Goal: Task Accomplishment & Management: Manage account settings

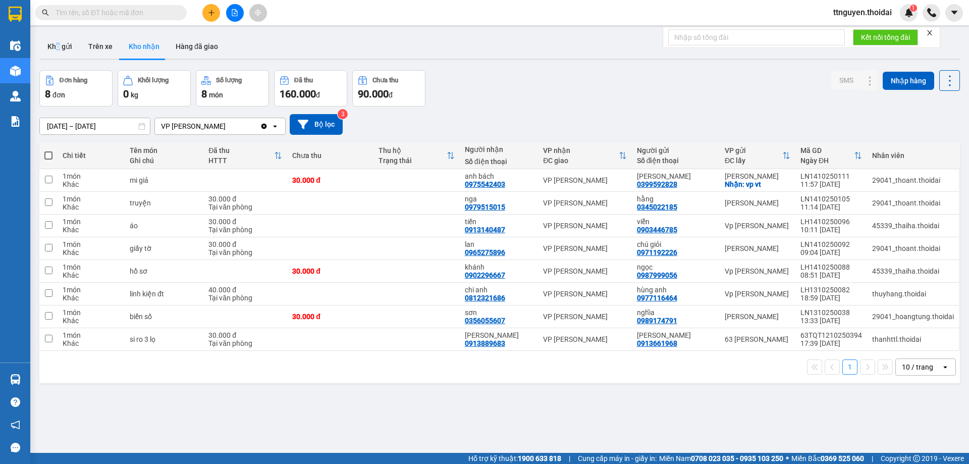
click at [59, 30] on main "ver 1.8.147 Kho gửi Trên xe Kho nhận Hàng đã giao Đơn hàng 8 đơn Khối lượng 0 k…" at bounding box center [484, 226] width 969 height 453
click at [58, 43] on button "Kho gửi" at bounding box center [59, 46] width 41 height 24
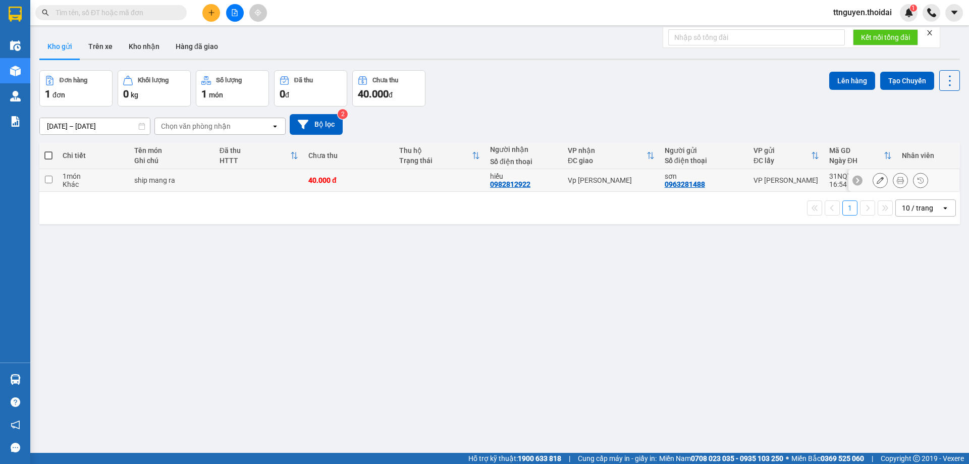
click at [58, 185] on td "1 món Khác" at bounding box center [94, 180] width 72 height 23
checkbox input "true"
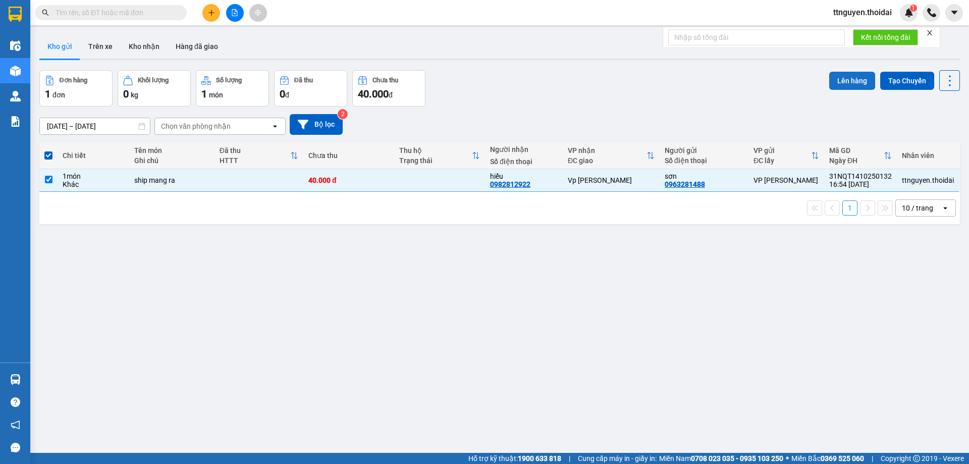
click at [854, 80] on button "Lên hàng" at bounding box center [852, 81] width 46 height 18
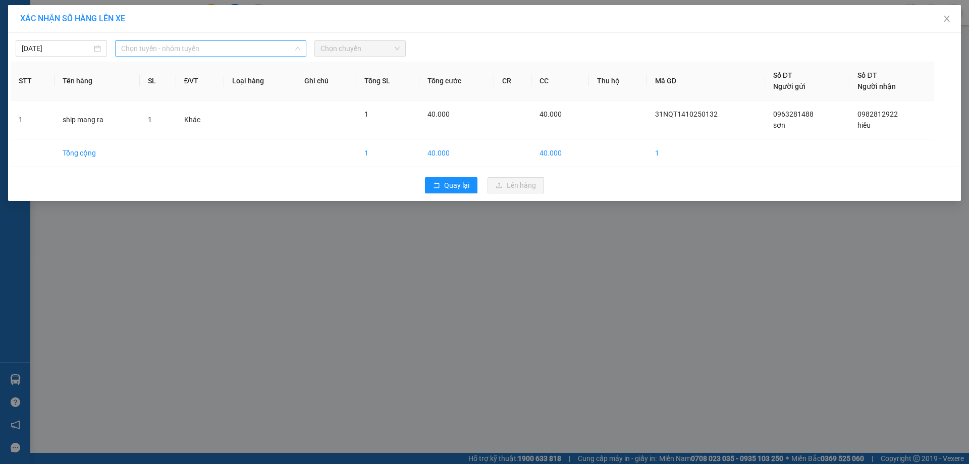
click at [267, 52] on span "Chọn tuyến - nhóm tuyến" at bounding box center [210, 48] width 179 height 15
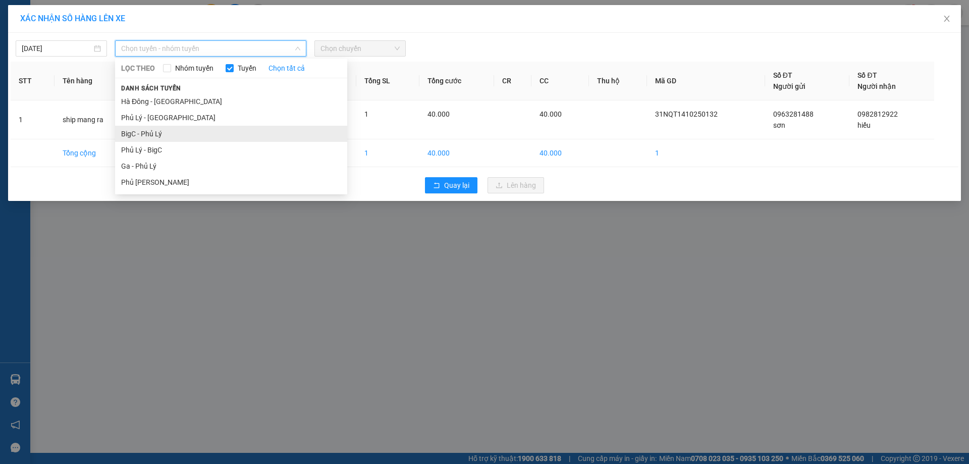
click at [208, 137] on li "BigC - Phủ Lý" at bounding box center [231, 134] width 232 height 16
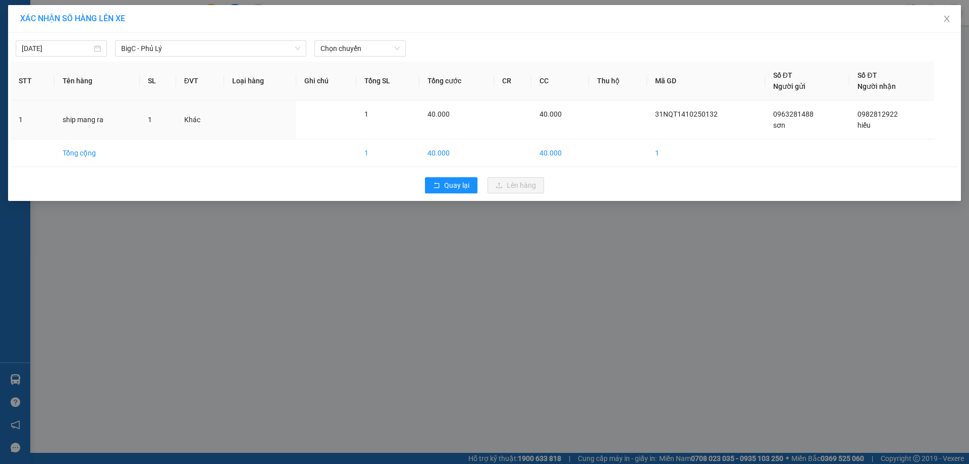
click at [376, 39] on div "[DATE] BigC - [GEOGRAPHIC_DATA] LỌC THEO Nhóm tuyến Tuyến Chọn tất cả Danh sách…" at bounding box center [485, 45] width 948 height 21
click at [373, 49] on span "Chọn chuyến" at bounding box center [359, 48] width 79 height 15
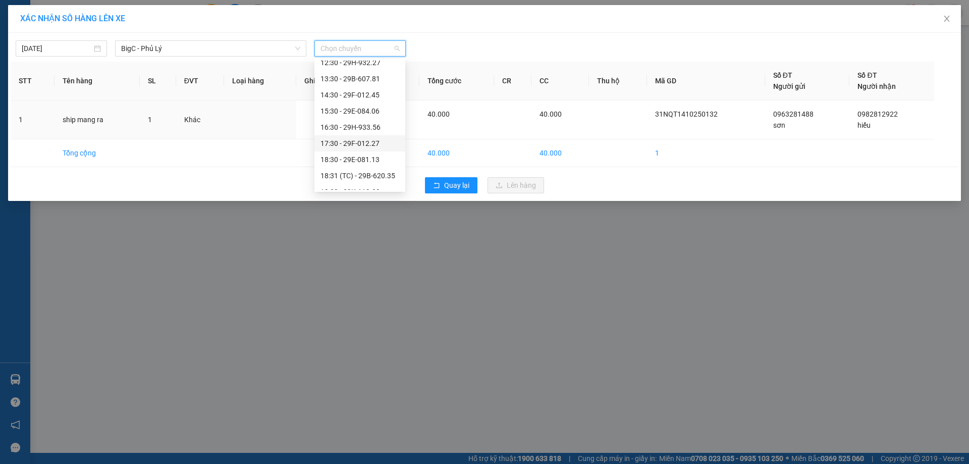
scroll to position [194, 0]
click at [375, 101] on div "17:30 - 29F-012.27" at bounding box center [359, 100] width 79 height 11
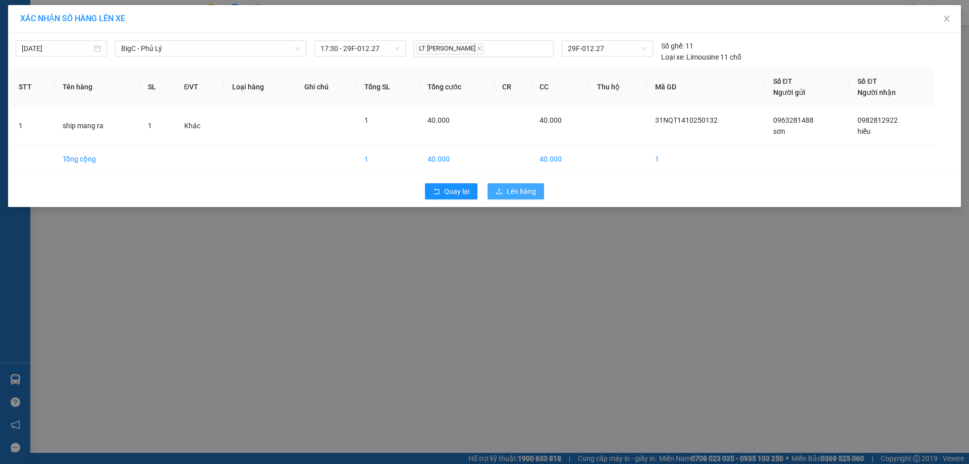
click at [502, 193] on icon "upload" at bounding box center [499, 191] width 7 height 7
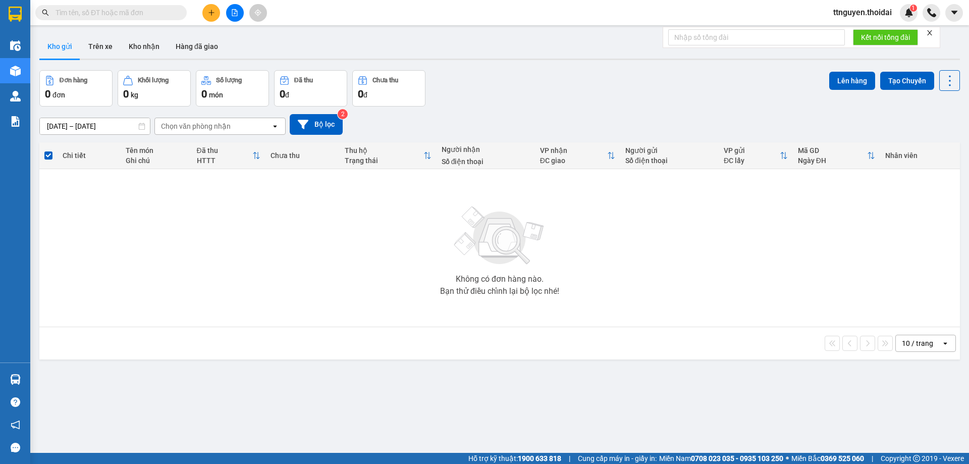
click at [205, 14] on button at bounding box center [211, 13] width 18 height 18
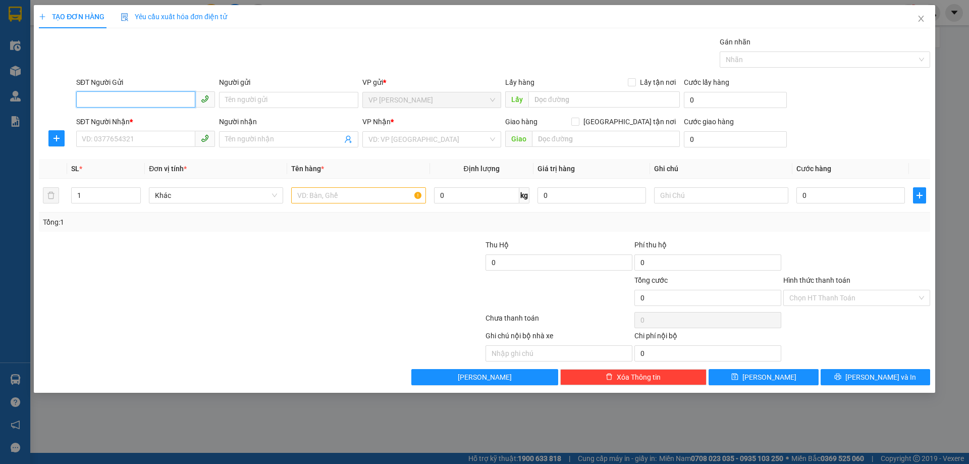
click at [178, 98] on input "SĐT Người Gửi" at bounding box center [135, 99] width 119 height 16
click at [153, 119] on div "0979668246 - [PERSON_NAME]" at bounding box center [145, 120] width 127 height 11
type input "0979668246"
type input "[PERSON_NAME]"
type input "0979668246"
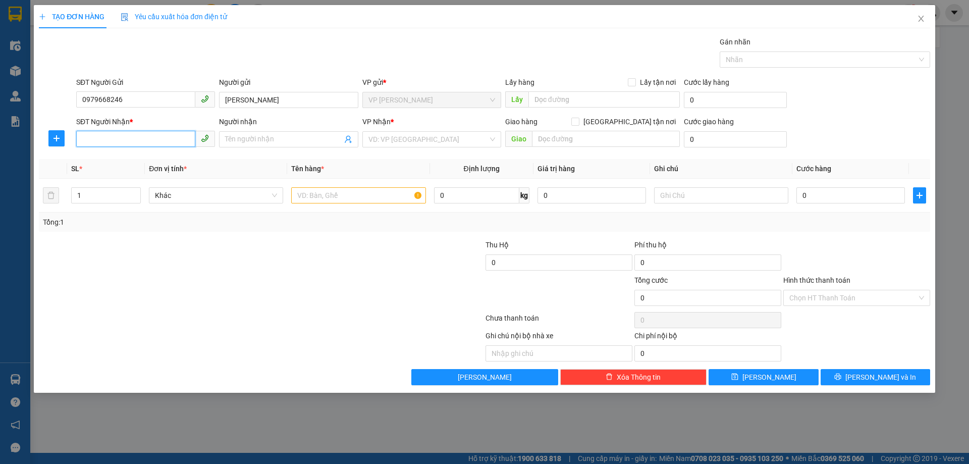
click at [166, 145] on input "SĐT Người Nhận *" at bounding box center [135, 139] width 119 height 16
click at [148, 160] on div "0986612411 - yến" at bounding box center [145, 159] width 127 height 11
type input "0986612411"
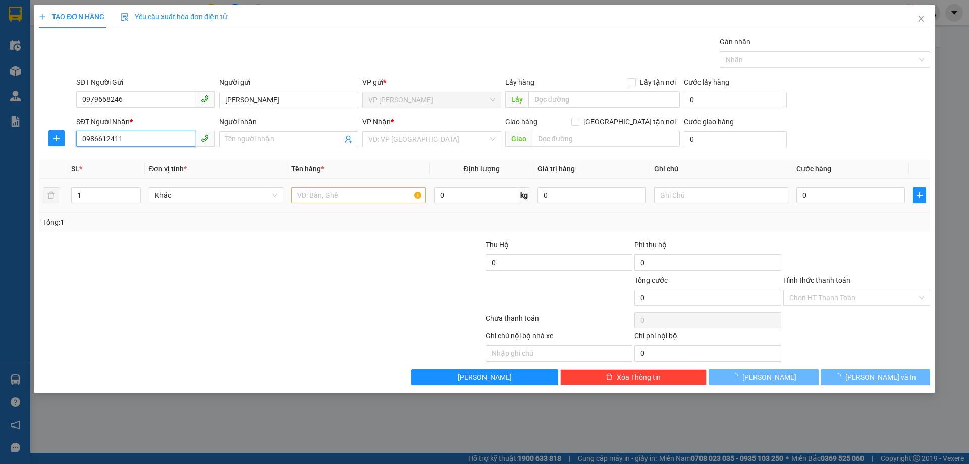
type input "yến"
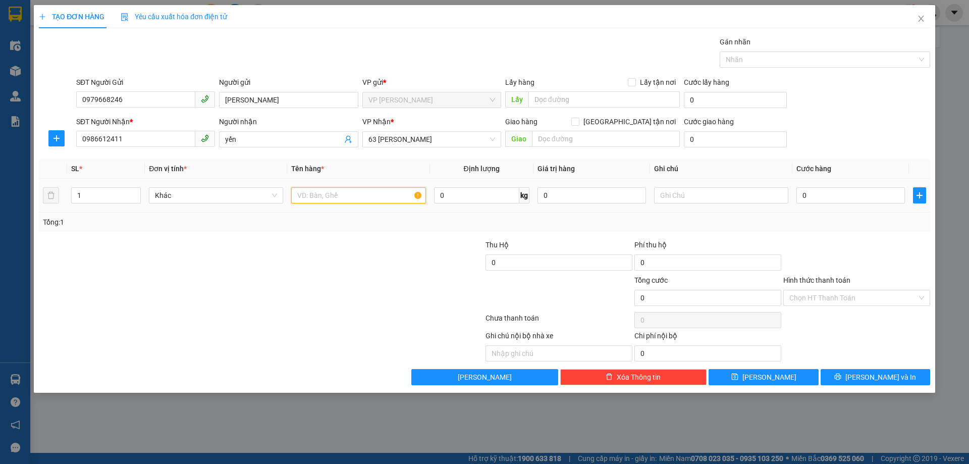
click at [349, 198] on input "text" at bounding box center [358, 195] width 134 height 16
click at [441, 140] on span "63 [PERSON_NAME]" at bounding box center [431, 139] width 127 height 15
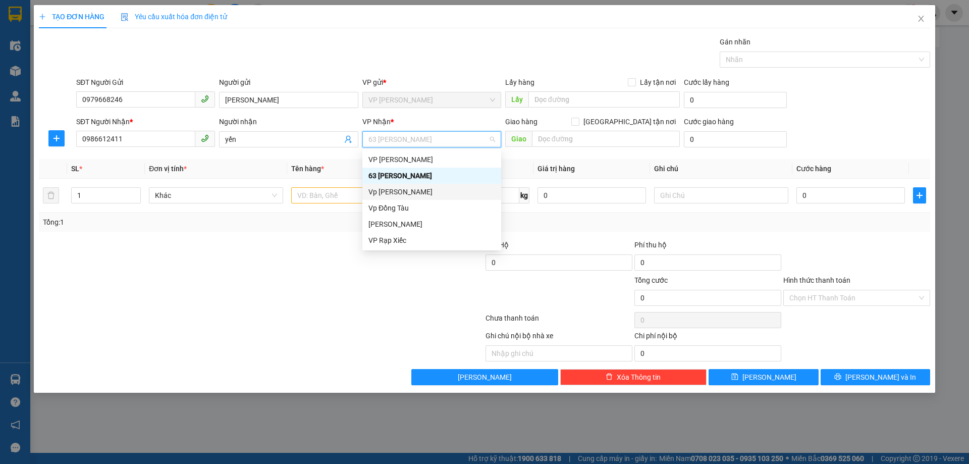
click at [416, 190] on div "Vp [PERSON_NAME]" at bounding box center [431, 191] width 127 height 11
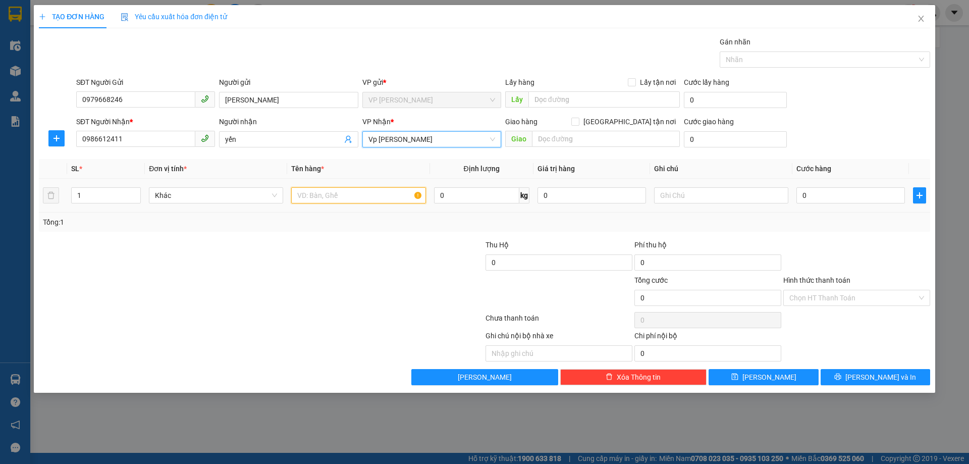
click at [356, 200] on input "text" at bounding box center [358, 195] width 134 height 16
type input "giấy tờ"
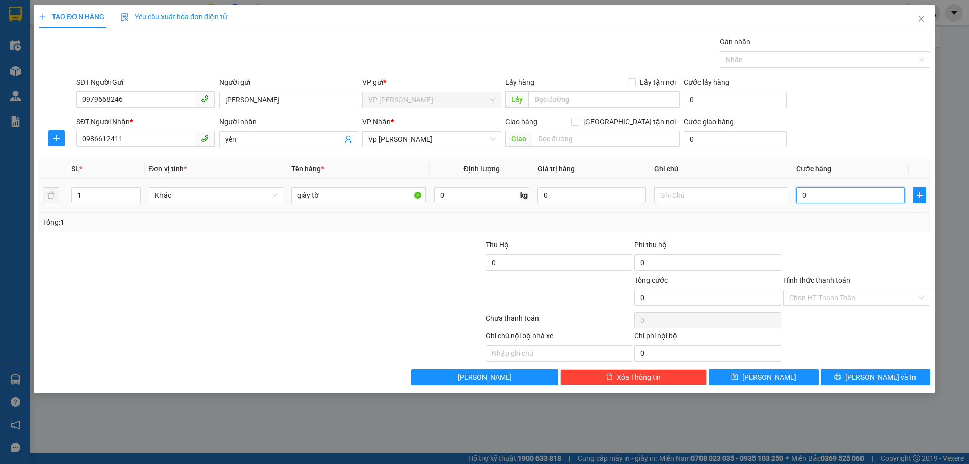
click at [829, 197] on input "0" at bounding box center [850, 195] width 108 height 16
type input "03"
type input "3"
type input "030"
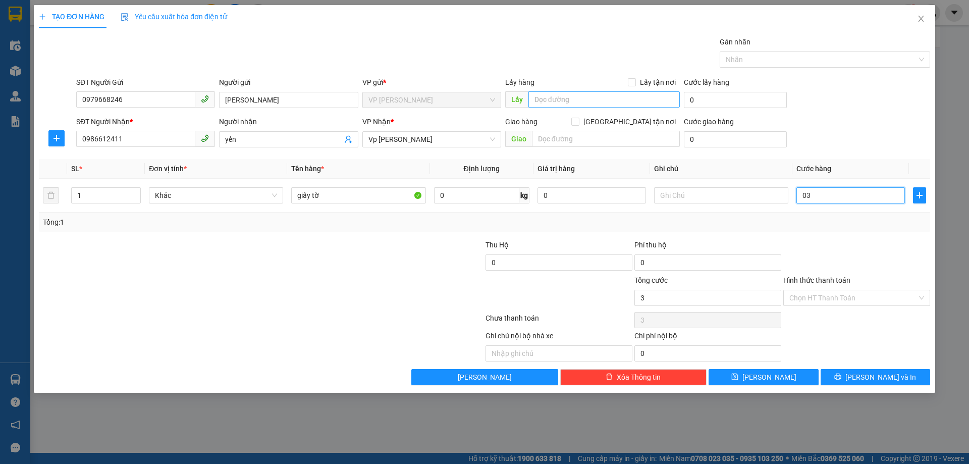
type input "30"
type input "30.000"
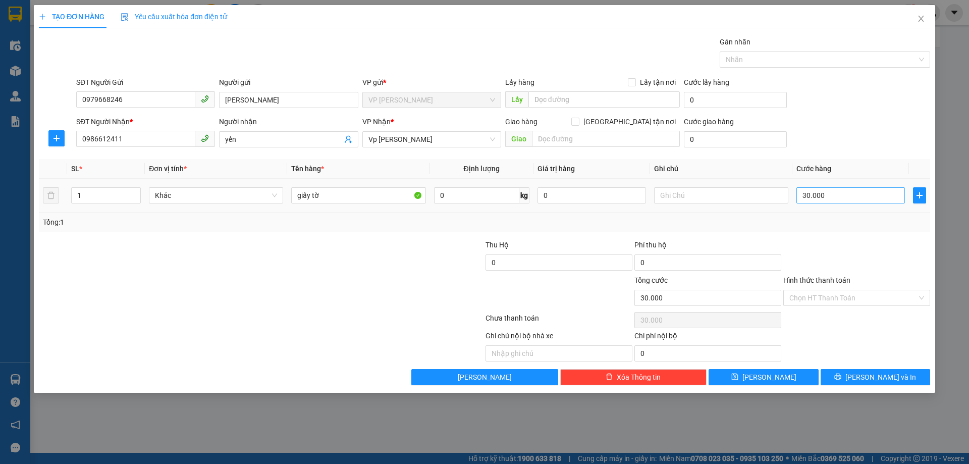
click at [822, 228] on div "Tổng: 1" at bounding box center [484, 221] width 891 height 19
click at [765, 378] on span "[PERSON_NAME]" at bounding box center [769, 376] width 54 height 11
type input "0"
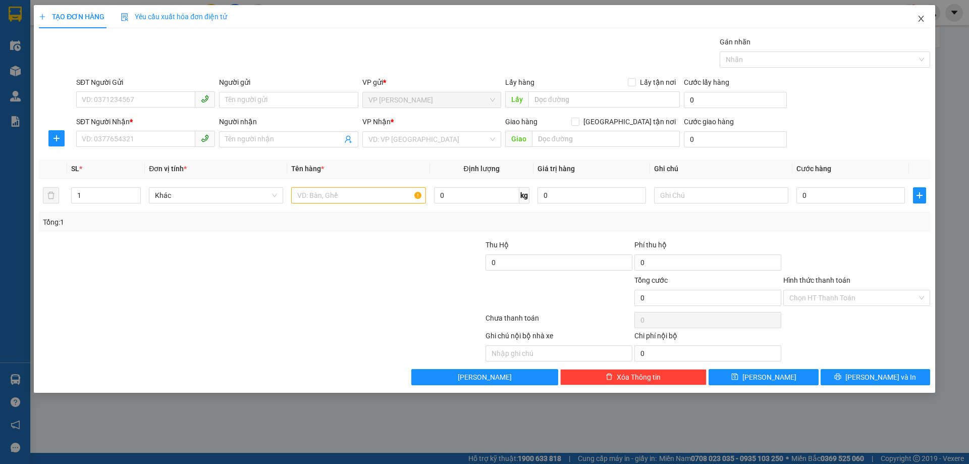
click at [920, 17] on icon "close" at bounding box center [921, 19] width 8 height 8
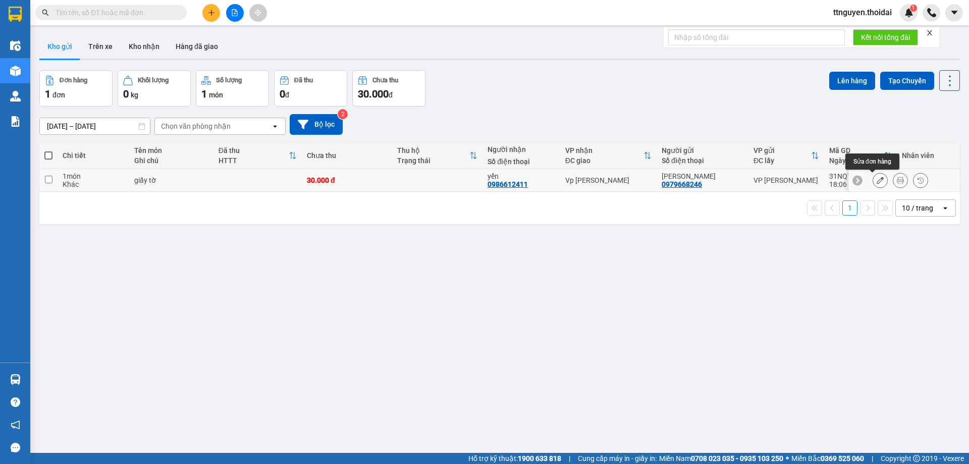
click at [873, 179] on button at bounding box center [880, 181] width 14 height 18
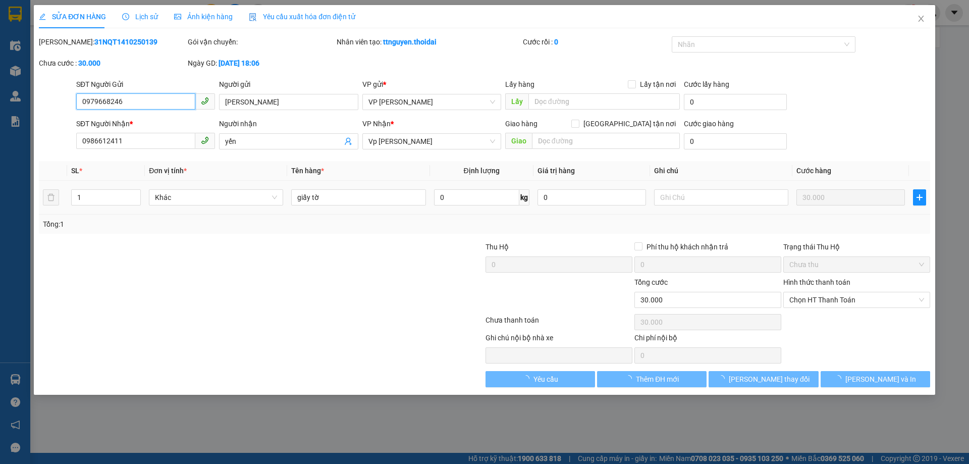
type input "0979668246"
type input "[PERSON_NAME]"
type input "0986612411"
type input "yến"
type input "0"
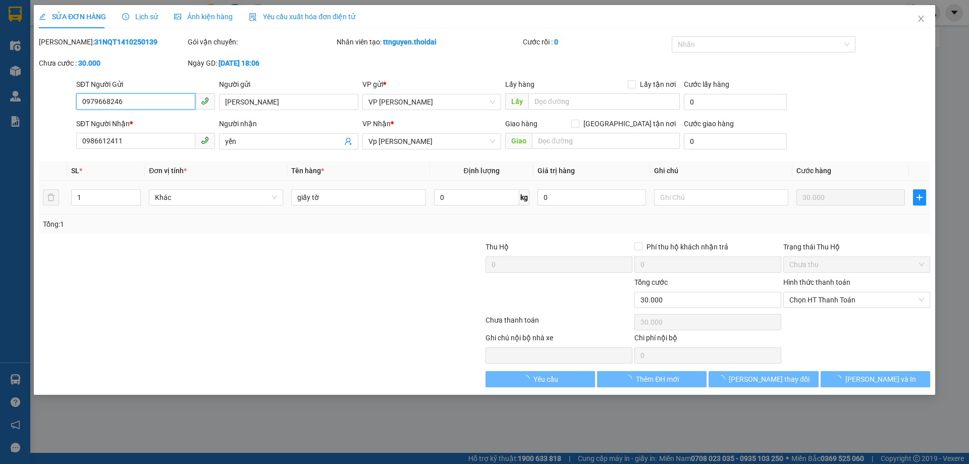
type input "30.000"
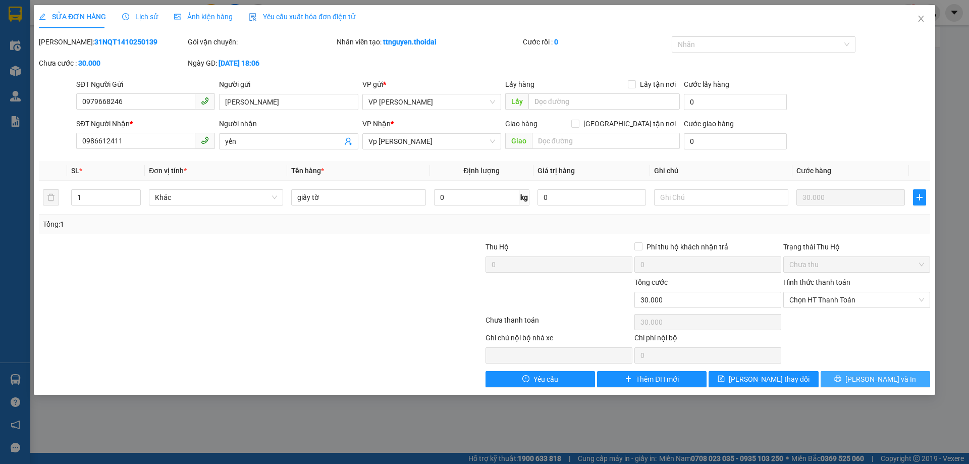
click at [872, 374] on span "[PERSON_NAME] và In" at bounding box center [880, 378] width 71 height 11
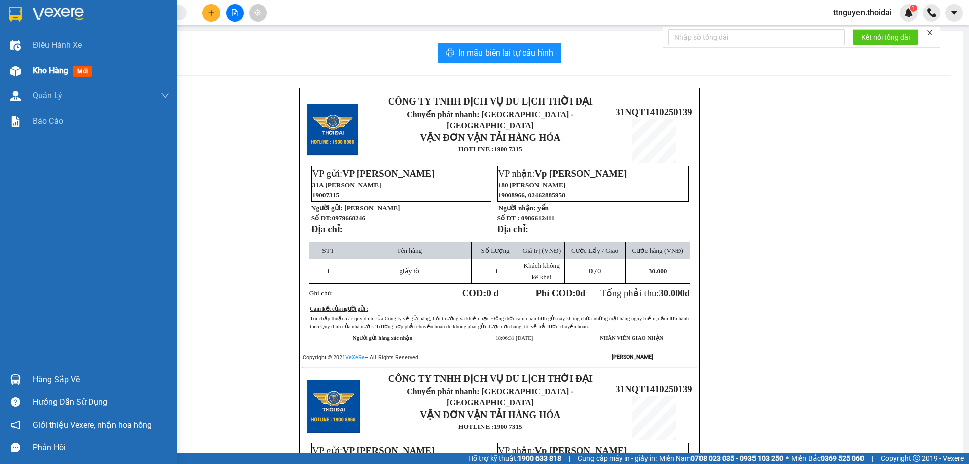
click at [42, 74] on span "Kho hàng" at bounding box center [50, 71] width 35 height 10
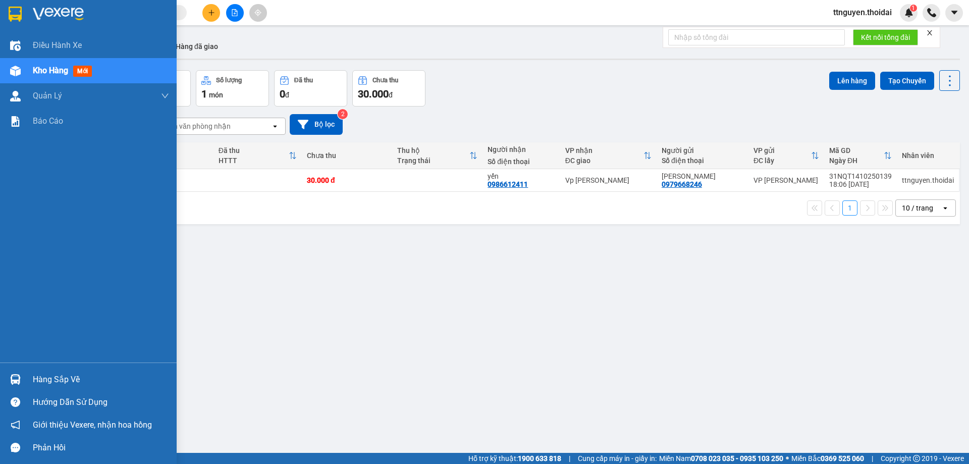
click at [44, 382] on div "Hàng sắp về" at bounding box center [101, 379] width 136 height 15
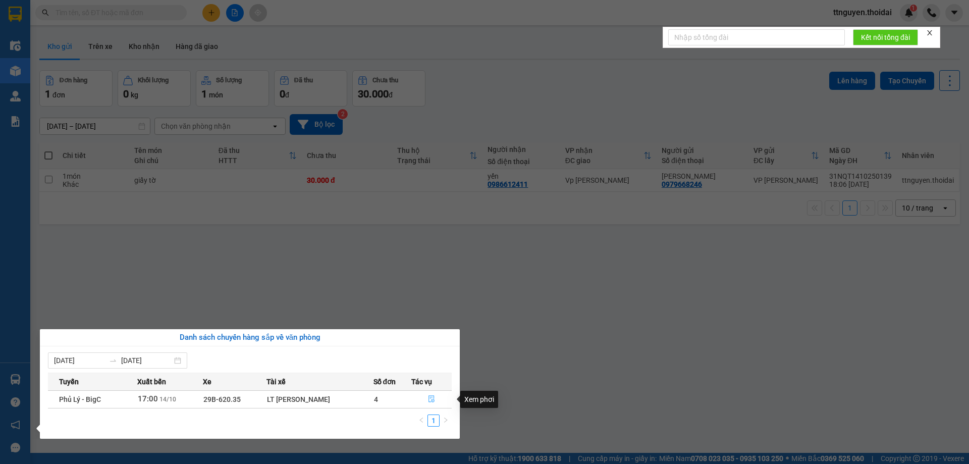
click at [428, 402] on icon "file-done" at bounding box center [431, 398] width 7 height 7
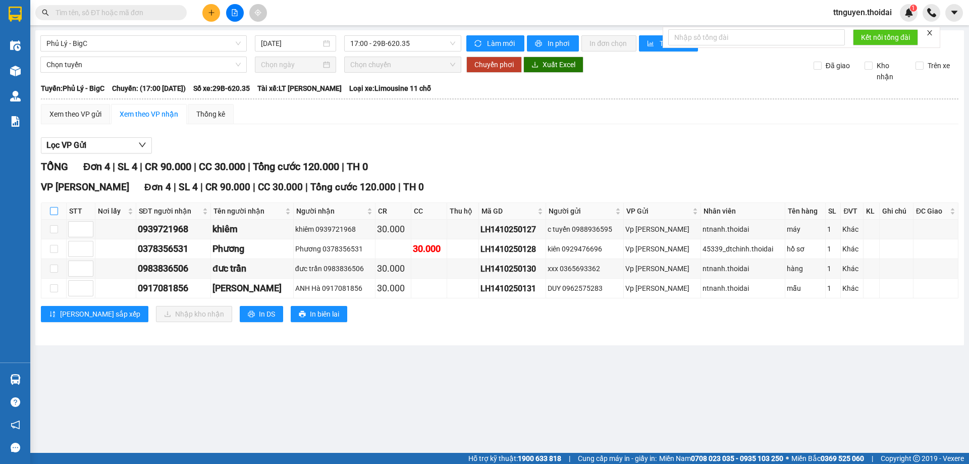
click at [55, 211] on input "checkbox" at bounding box center [54, 211] width 8 height 8
checkbox input "true"
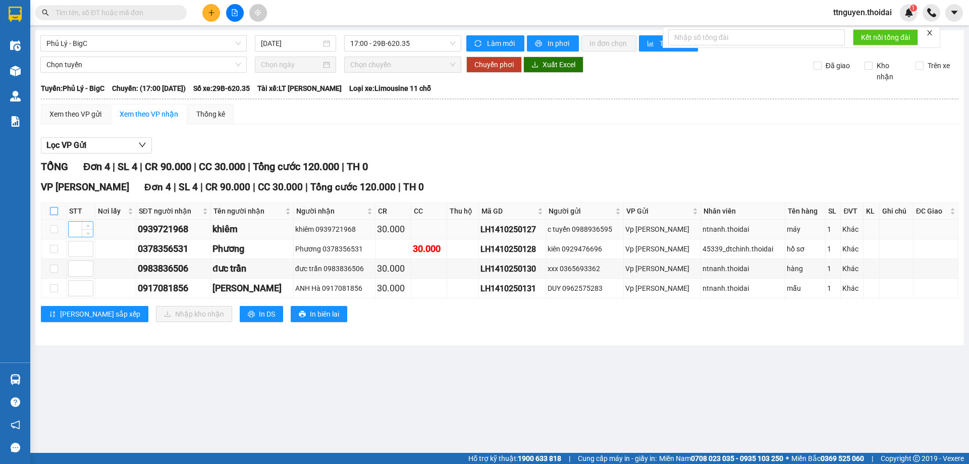
checkbox input "true"
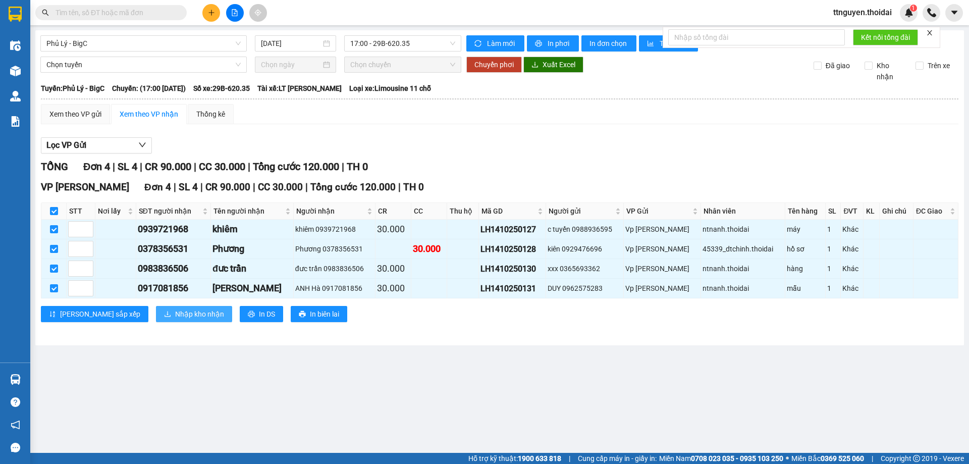
click at [175, 319] on span "Nhập kho nhận" at bounding box center [199, 313] width 49 height 11
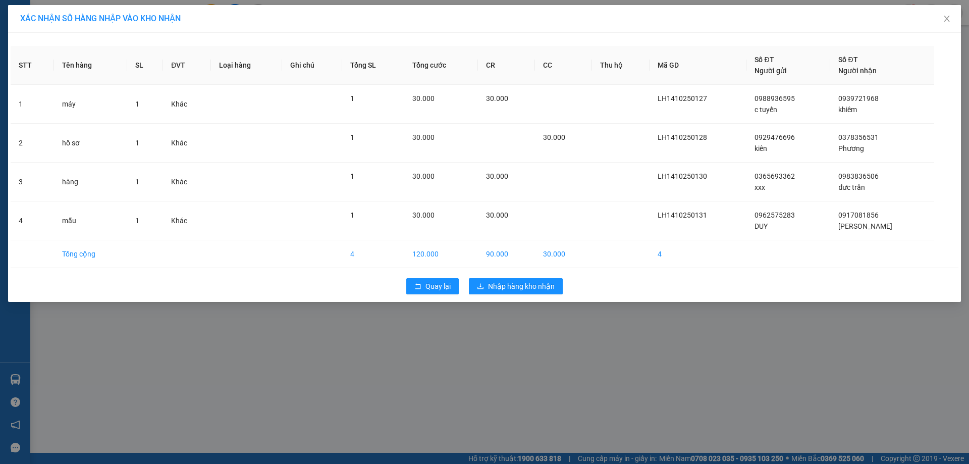
click at [508, 277] on div "Quay lại Nhập hàng kho nhận" at bounding box center [485, 286] width 948 height 26
click at [506, 283] on span "Nhập hàng kho nhận" at bounding box center [521, 286] width 67 height 11
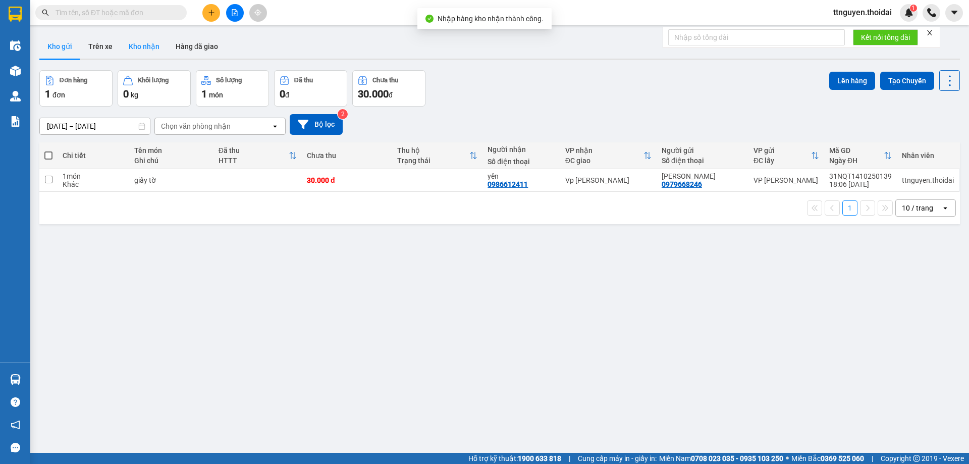
click at [137, 45] on button "Kho nhận" at bounding box center [144, 46] width 47 height 24
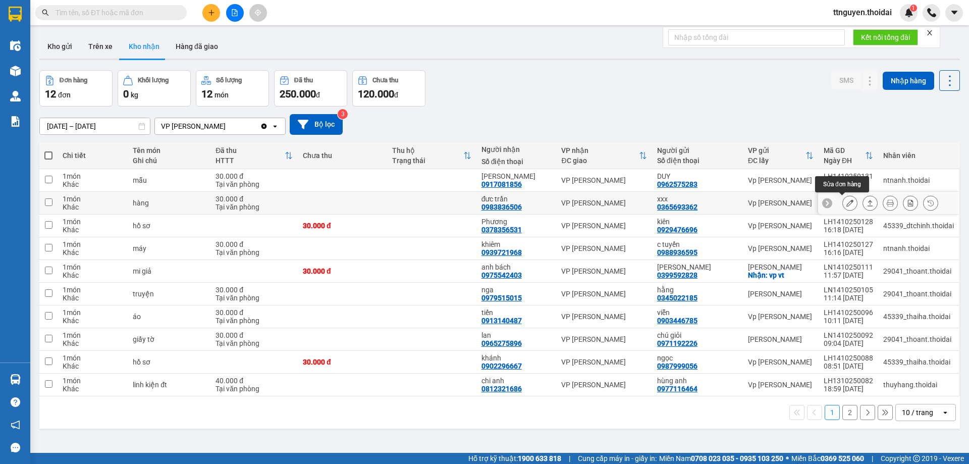
click at [846, 200] on icon at bounding box center [849, 202] width 7 height 7
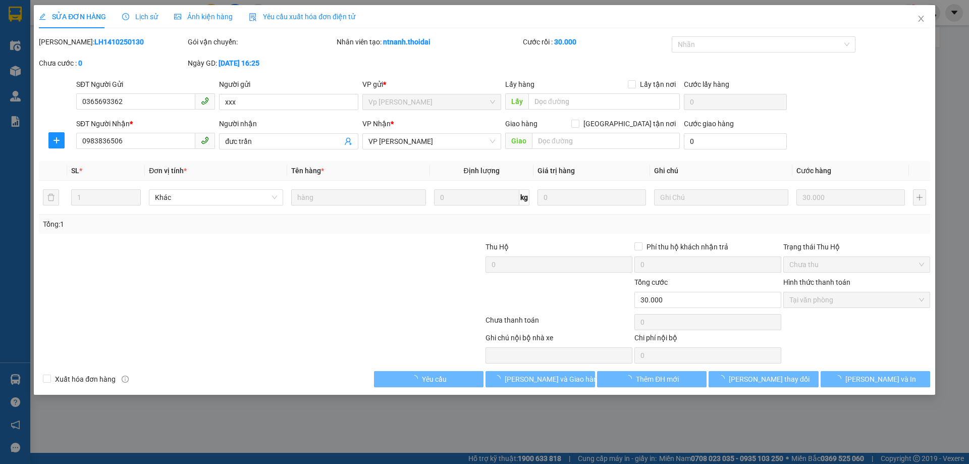
type input "0365693362"
type input "xxx"
type input "0983836506"
type input "đưc trần"
type input "0"
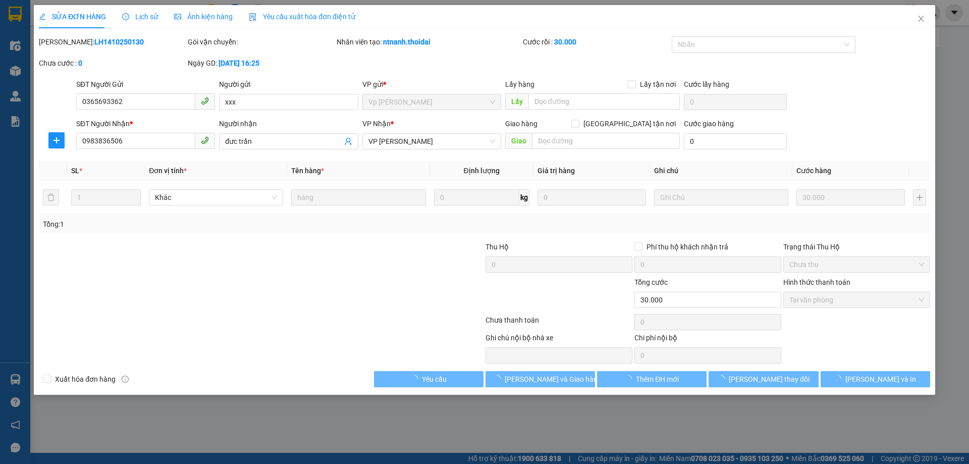
type input "30.000"
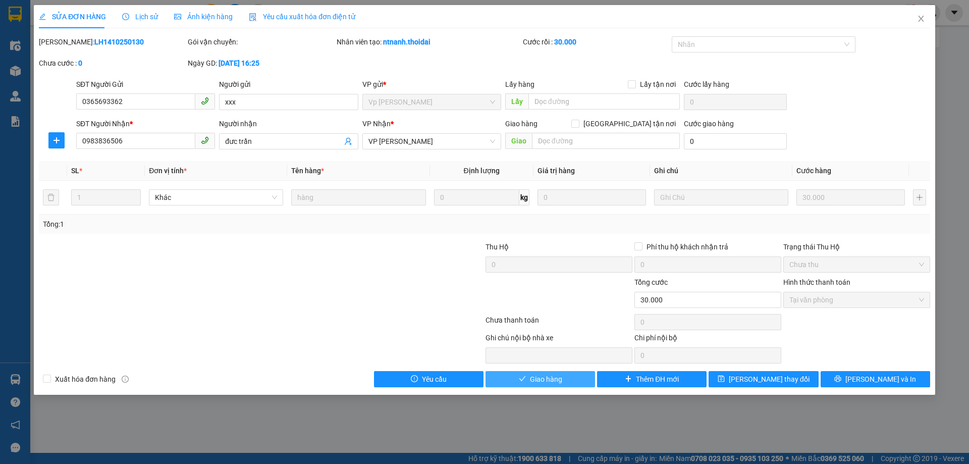
click at [532, 379] on span "Giao hàng" at bounding box center [546, 378] width 32 height 11
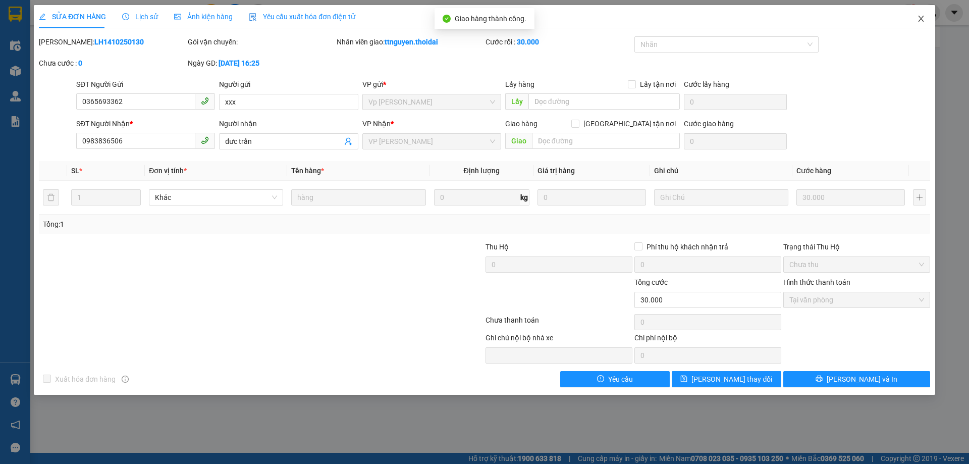
click at [920, 17] on icon "close" at bounding box center [921, 19] width 8 height 8
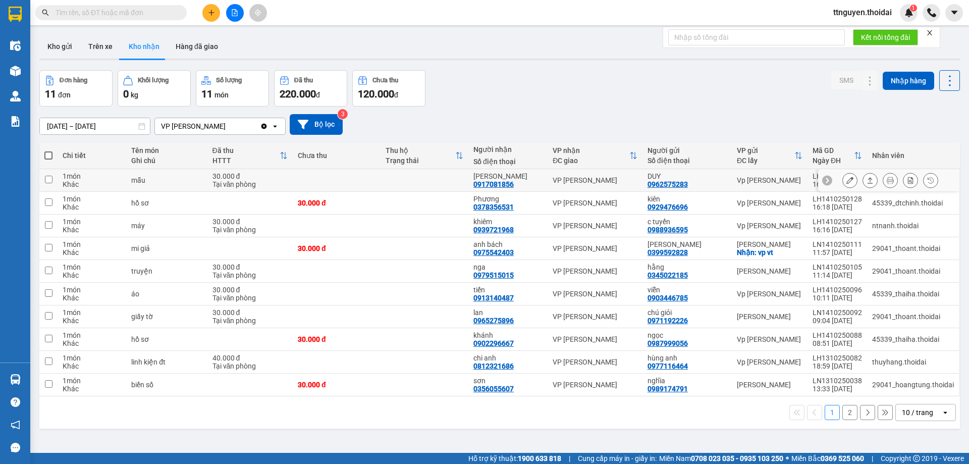
drag, startPoint x: 449, startPoint y: 179, endPoint x: 449, endPoint y: 222, distance: 42.9
click at [449, 180] on td at bounding box center [424, 180] width 88 height 23
checkbox input "true"
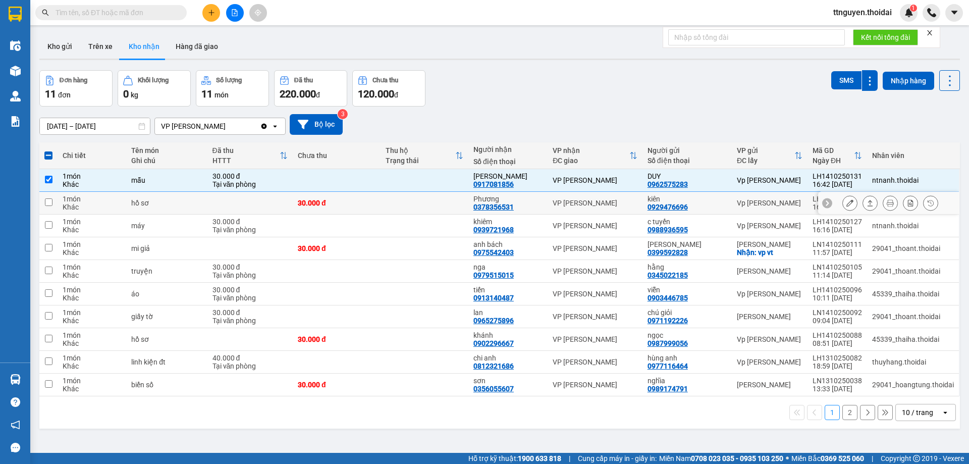
click at [446, 201] on td at bounding box center [424, 203] width 88 height 23
checkbox input "true"
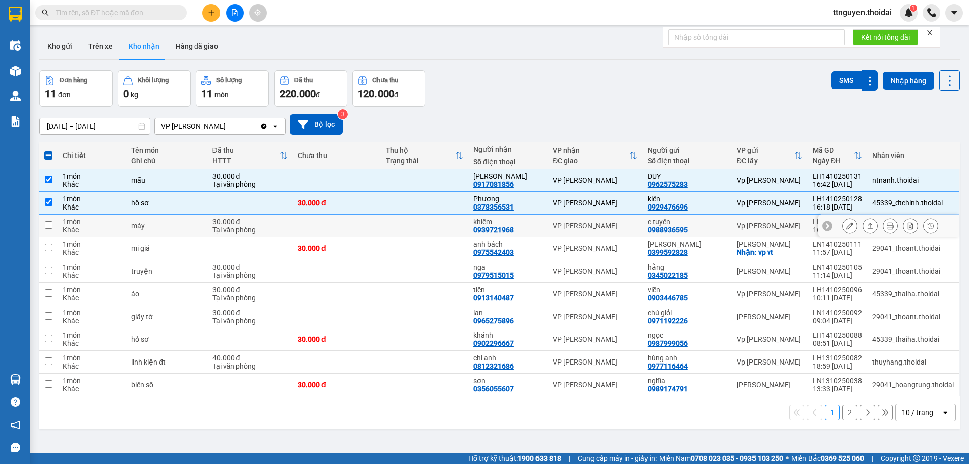
click at [442, 227] on td at bounding box center [424, 225] width 88 height 23
checkbox input "true"
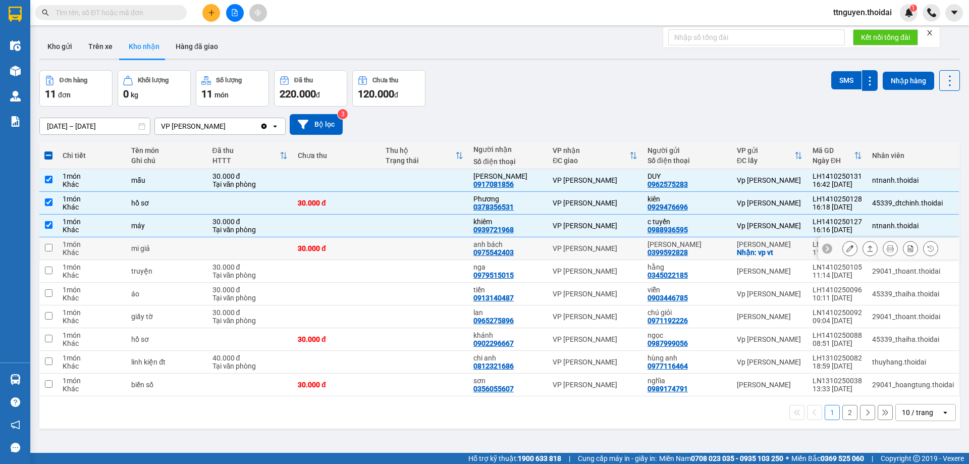
click at [489, 248] on div "0975542403" at bounding box center [493, 252] width 40 height 8
click at [496, 252] on div "0975542403" at bounding box center [493, 252] width 40 height 8
click at [346, 258] on td "30.000 đ" at bounding box center [337, 248] width 88 height 23
checkbox input "true"
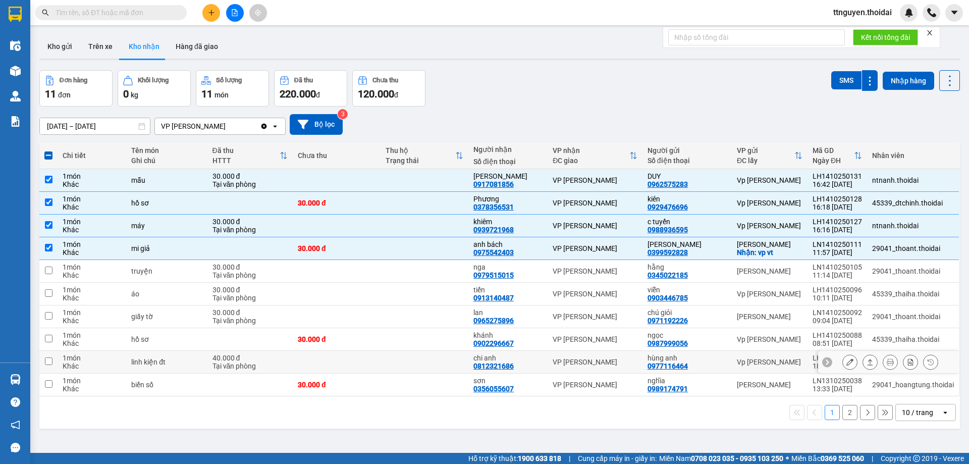
click at [502, 362] on div "0812321686" at bounding box center [493, 366] width 40 height 8
click at [439, 341] on td at bounding box center [424, 339] width 88 height 23
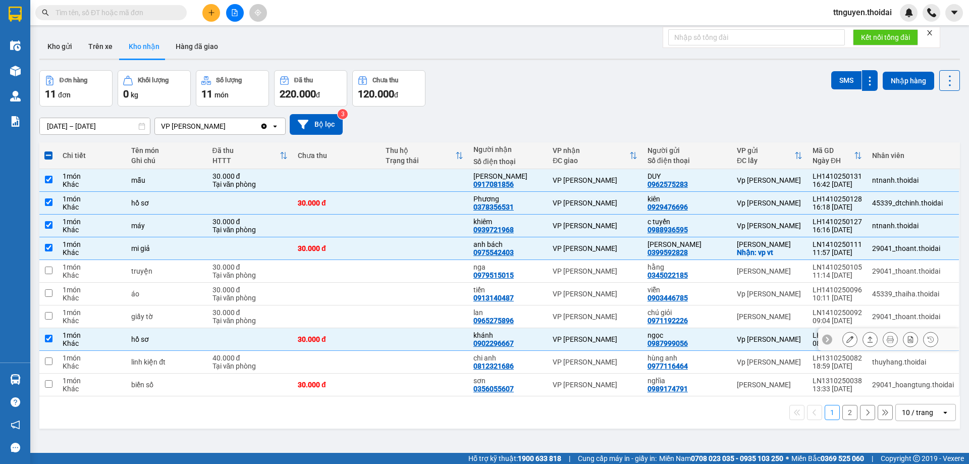
click at [439, 341] on td at bounding box center [424, 339] width 88 height 23
checkbox input "false"
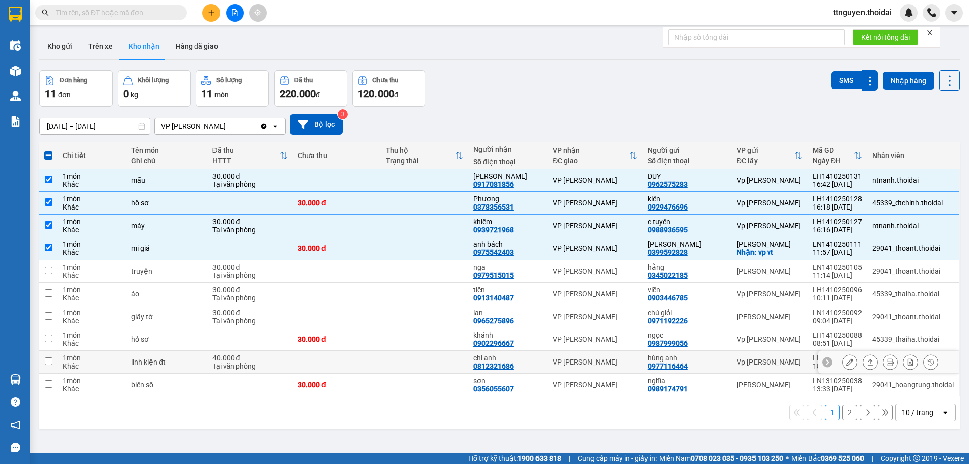
click at [439, 363] on td at bounding box center [424, 362] width 88 height 23
checkbox input "true"
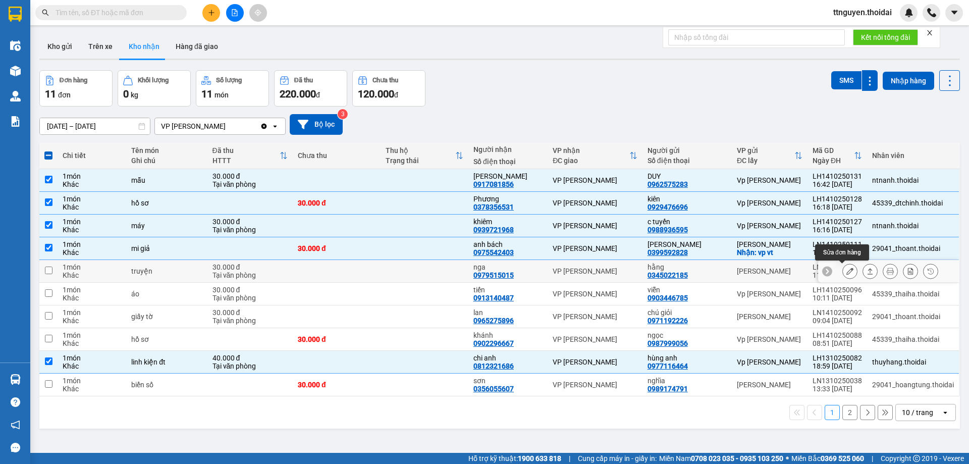
click at [846, 273] on icon at bounding box center [849, 270] width 7 height 7
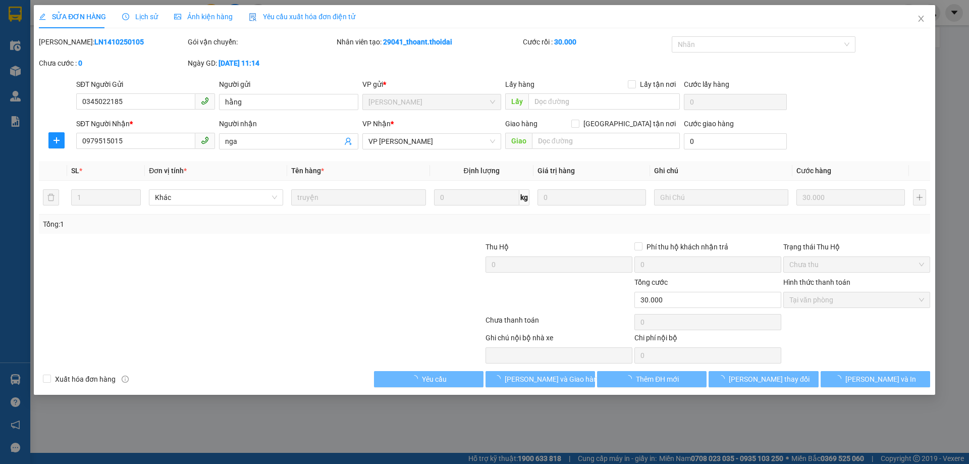
type input "0345022185"
type input "hằng"
type input "0979515015"
type input "nga"
type input "0"
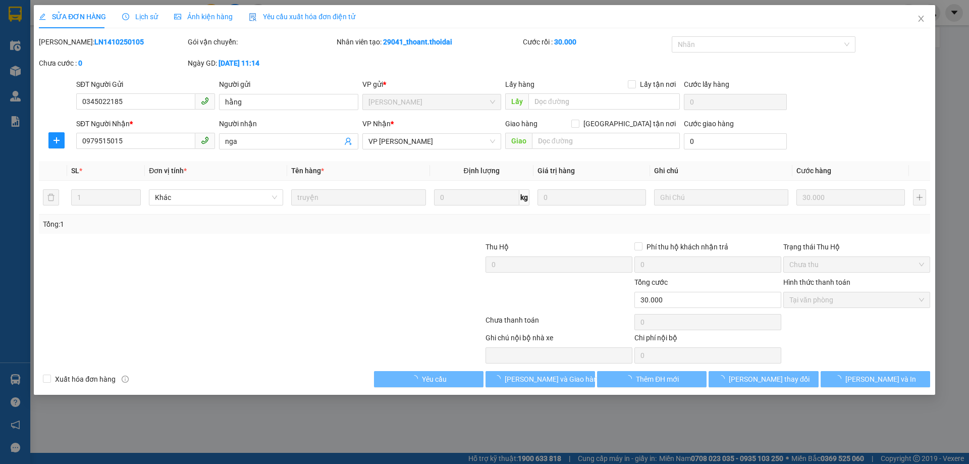
type input "30.000"
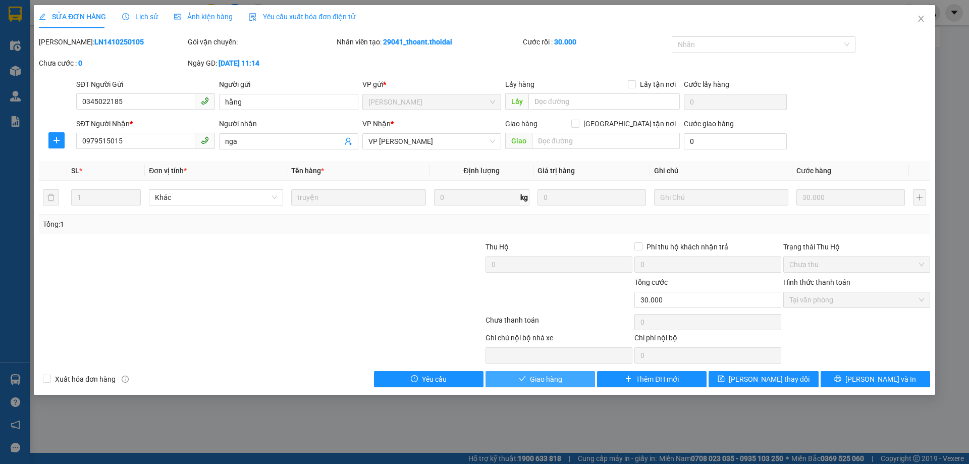
click at [533, 382] on span "Giao hàng" at bounding box center [546, 378] width 32 height 11
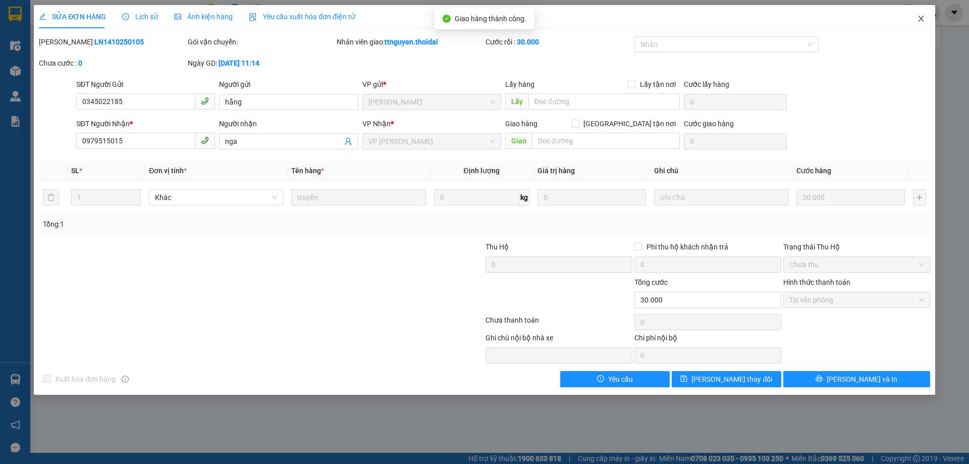
click at [920, 21] on icon "close" at bounding box center [921, 19] width 8 height 8
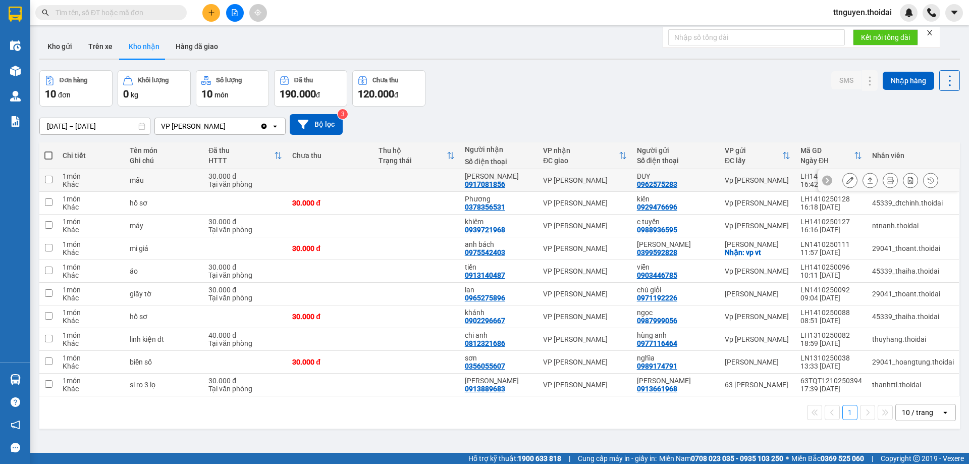
click at [166, 179] on div "mẫu" at bounding box center [164, 180] width 69 height 8
checkbox input "true"
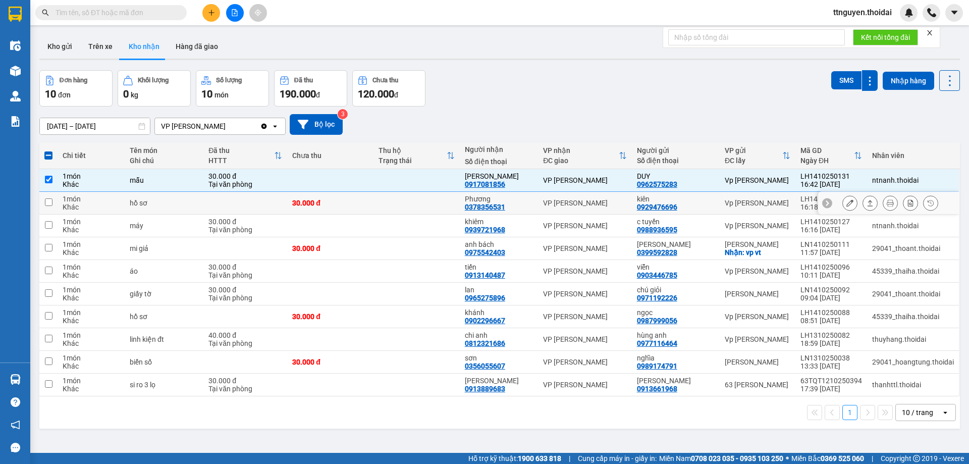
click at [162, 203] on div "hồ sơ" at bounding box center [164, 203] width 69 height 8
checkbox input "true"
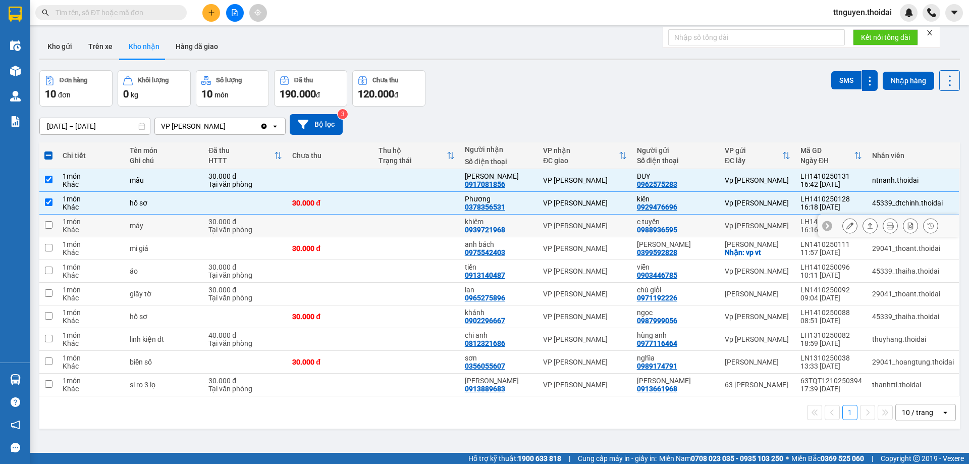
click at [190, 224] on div "máy" at bounding box center [164, 226] width 69 height 8
checkbox input "true"
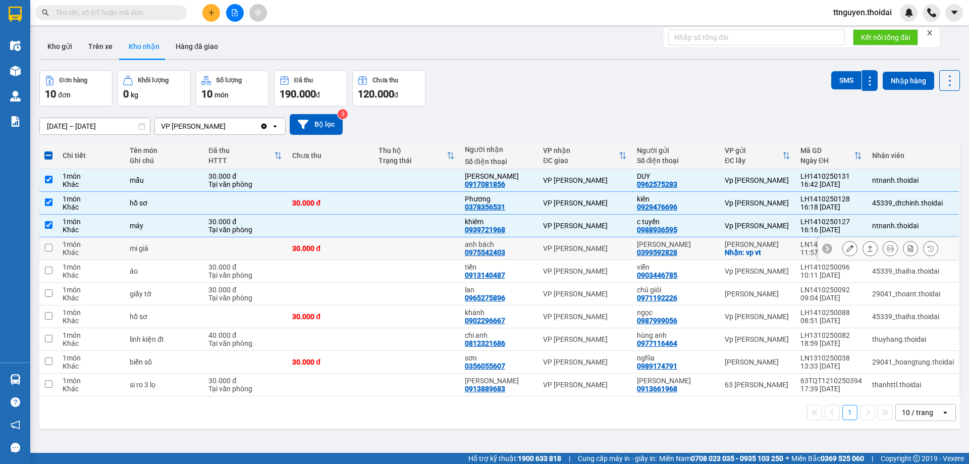
click at [188, 247] on div "mi giả" at bounding box center [164, 248] width 69 height 8
checkbox input "true"
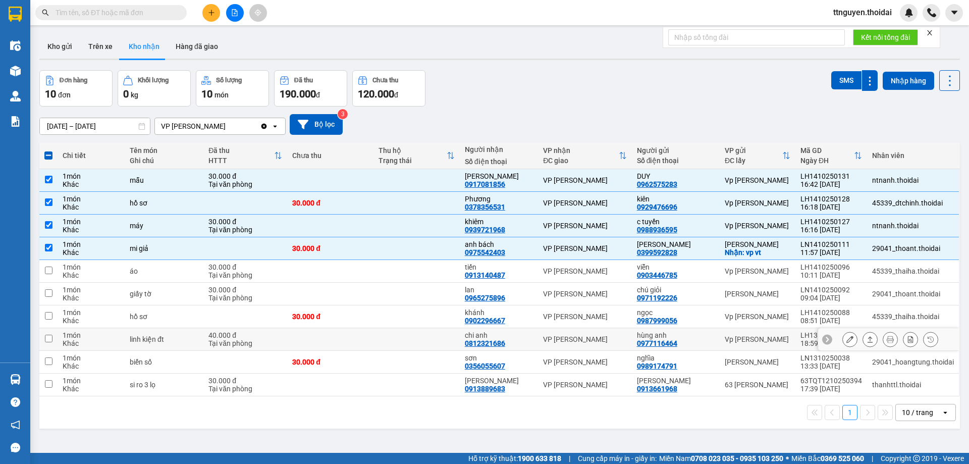
click at [316, 339] on td at bounding box center [330, 339] width 86 height 23
checkbox input "true"
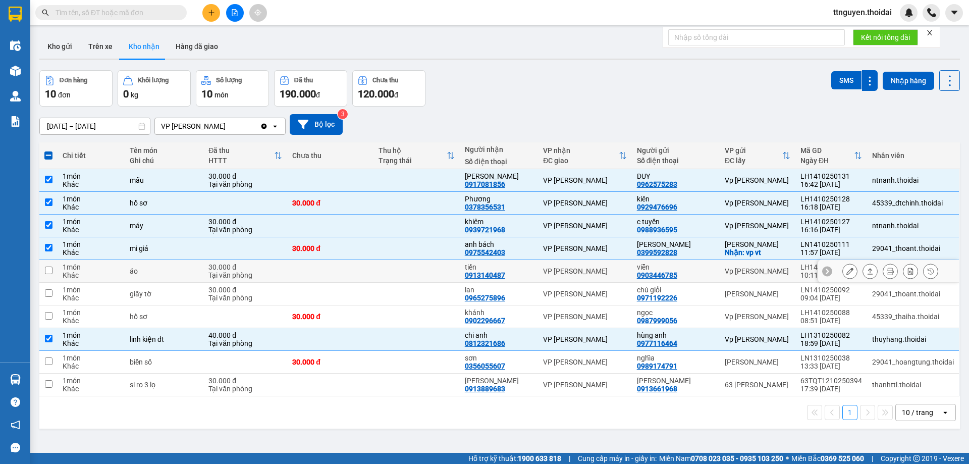
click at [415, 268] on td at bounding box center [416, 271] width 86 height 23
checkbox input "true"
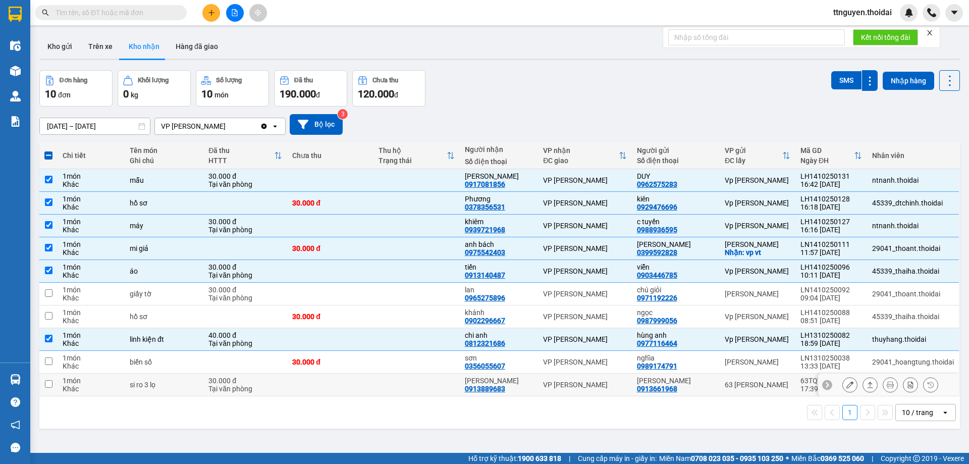
click at [455, 382] on td at bounding box center [416, 384] width 86 height 23
checkbox input "true"
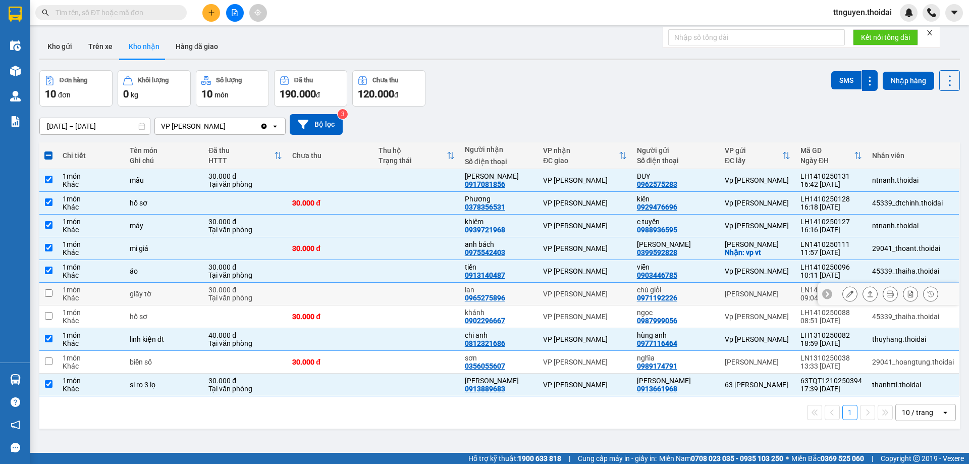
click at [459, 293] on td at bounding box center [416, 294] width 86 height 23
checkbox input "true"
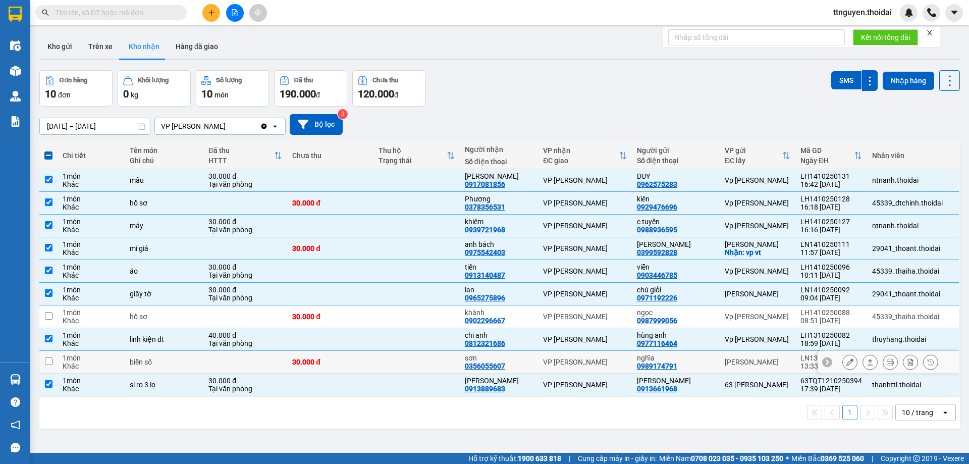
click at [343, 364] on div "30.000 đ" at bounding box center [330, 362] width 76 height 8
checkbox input "true"
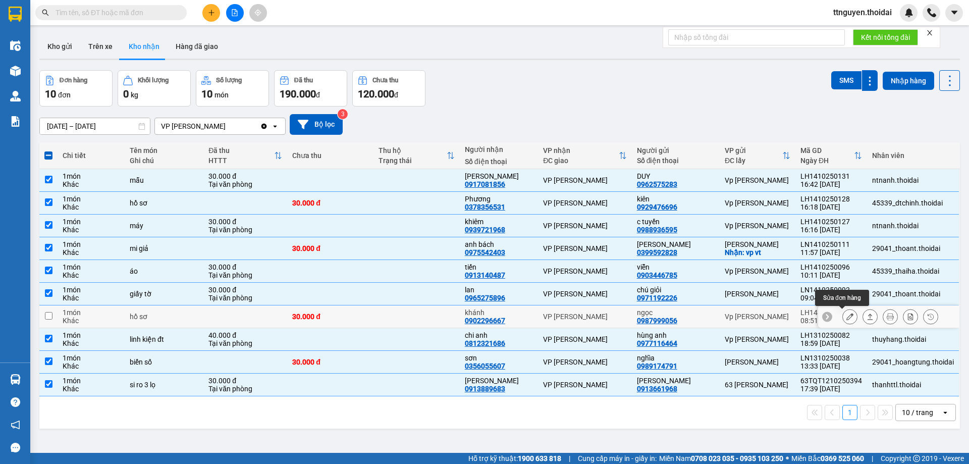
click at [846, 316] on icon at bounding box center [849, 316] width 7 height 7
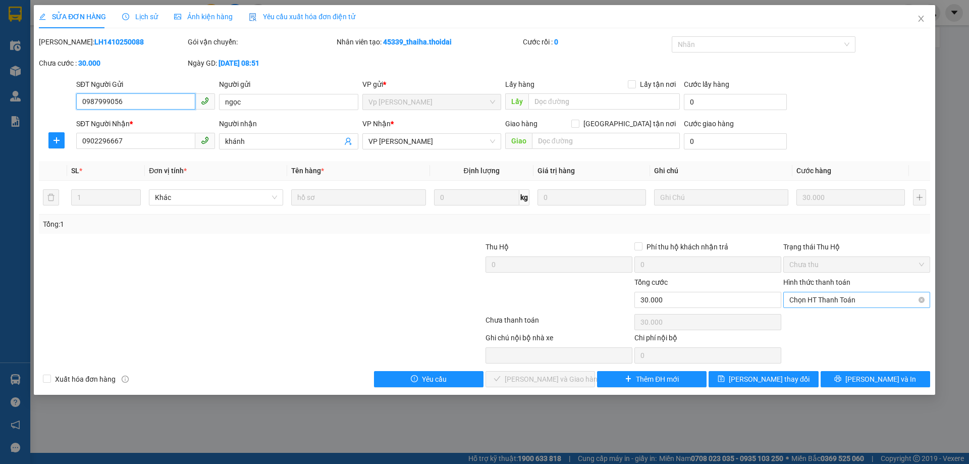
type input "0987999056"
type input "ngọc"
type input "0902296667"
type input "khánh"
type input "0"
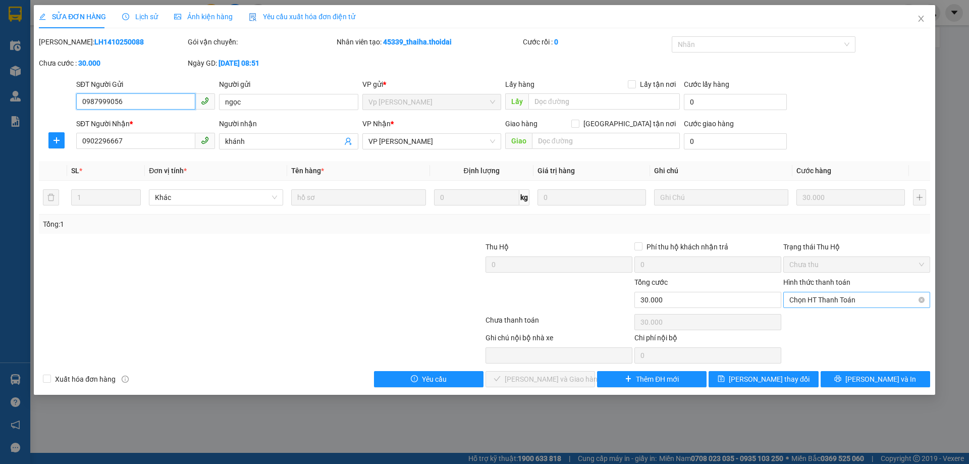
type input "30.000"
click at [805, 300] on span "Chọn HT Thanh Toán" at bounding box center [856, 299] width 135 height 15
click at [802, 319] on div "Tại văn phòng" at bounding box center [856, 319] width 135 height 11
type input "0"
click at [561, 372] on button "[PERSON_NAME] và Giao hàng" at bounding box center [539, 379] width 109 height 16
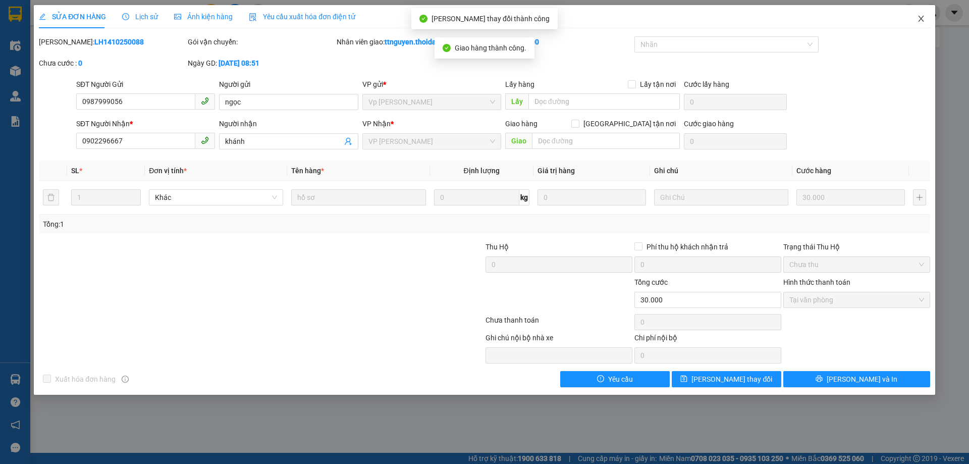
click at [920, 17] on icon "close" at bounding box center [921, 19] width 8 height 8
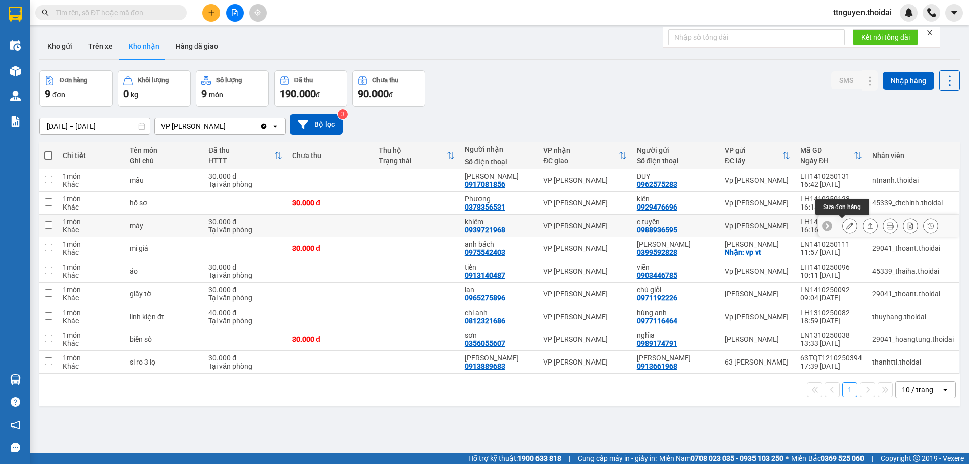
click at [846, 225] on icon at bounding box center [849, 225] width 7 height 7
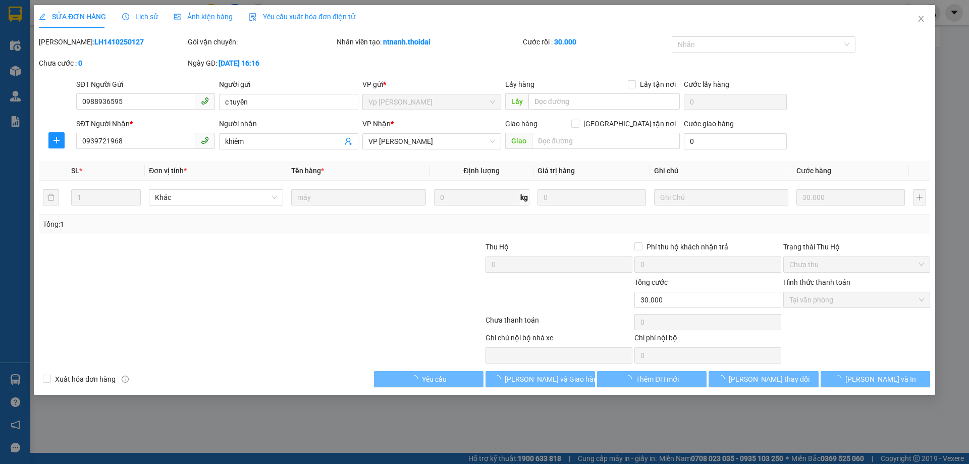
type input "0988936595"
type input "c tuyến"
type input "0939721968"
type input "khiêm"
type input "0"
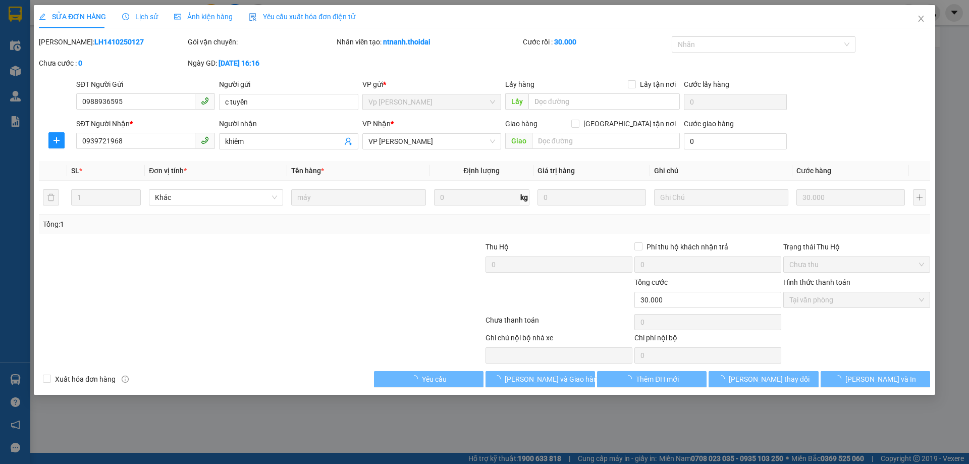
type input "30.000"
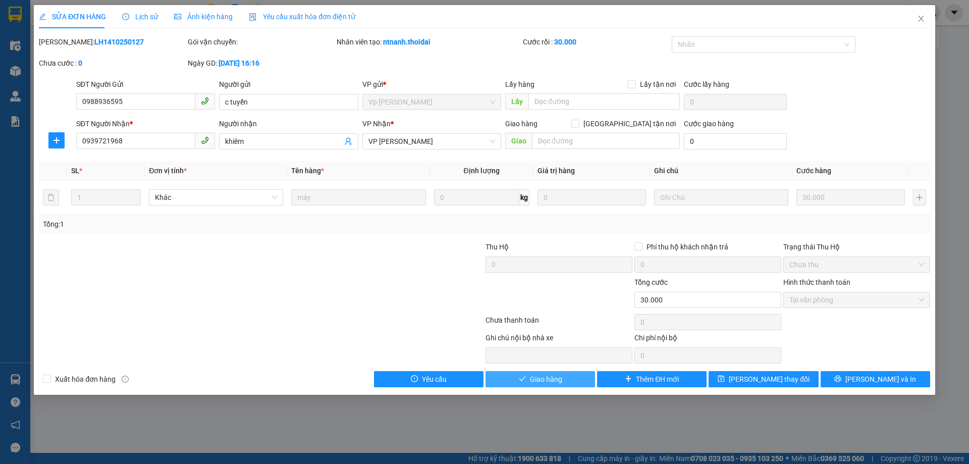
click at [540, 377] on span "Giao hàng" at bounding box center [546, 378] width 32 height 11
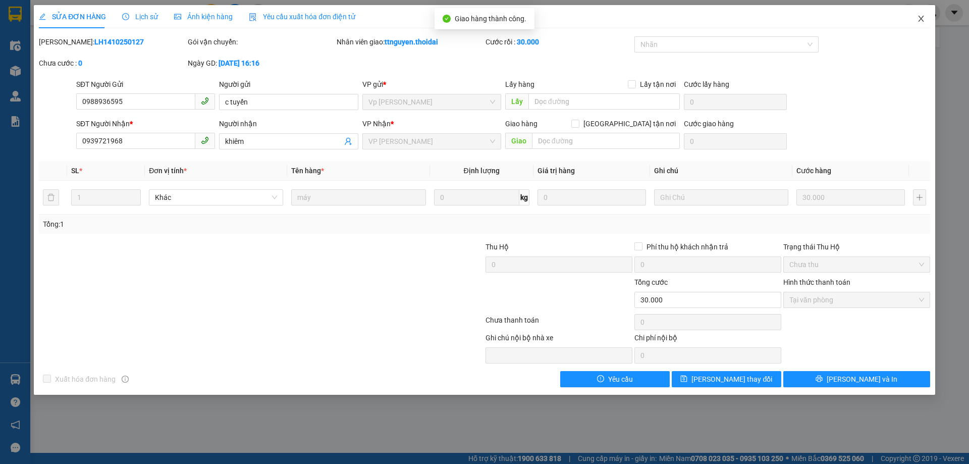
click at [921, 20] on icon "close" at bounding box center [921, 19] width 6 height 6
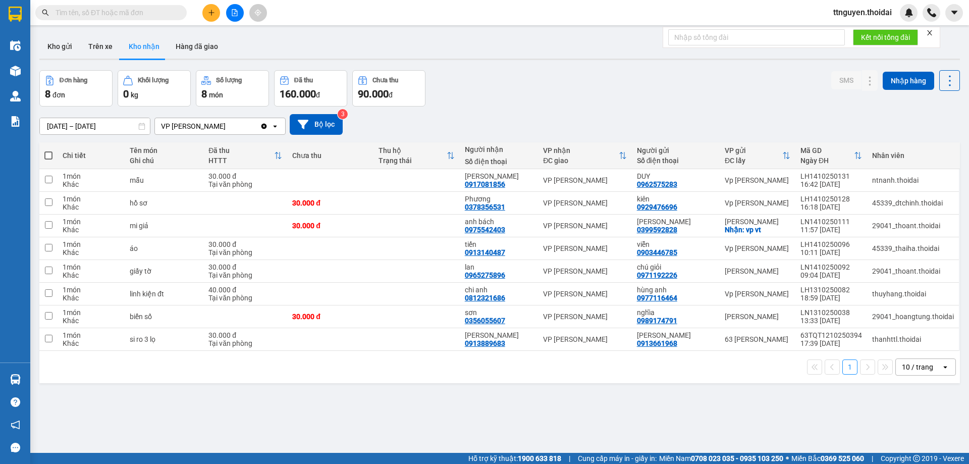
click at [141, 12] on input "text" at bounding box center [115, 12] width 119 height 11
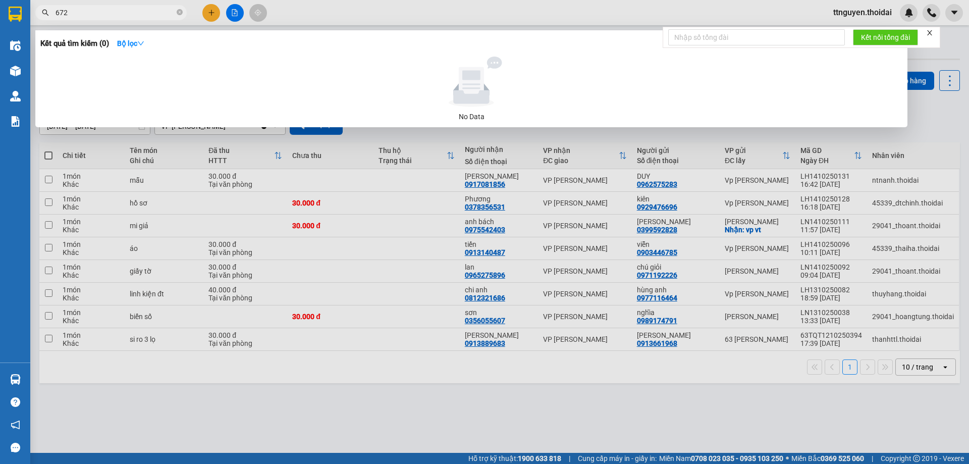
type input "6726"
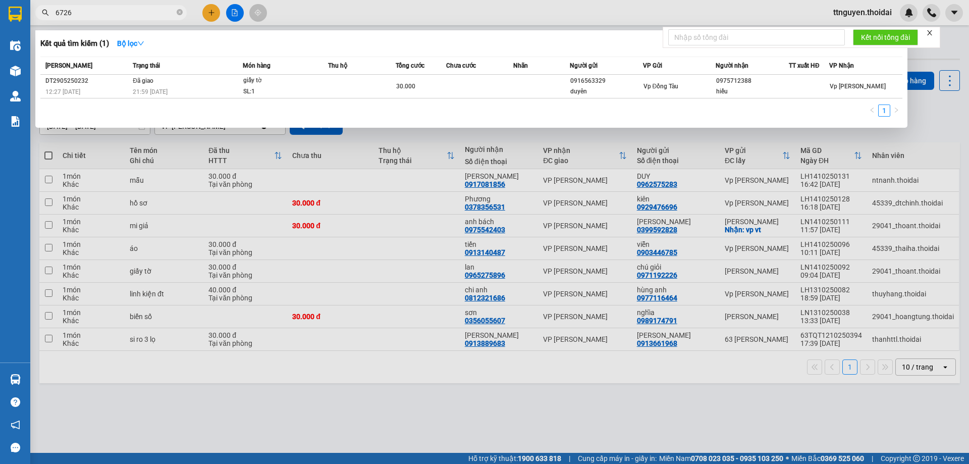
click at [95, 14] on input "6726" at bounding box center [115, 12] width 119 height 11
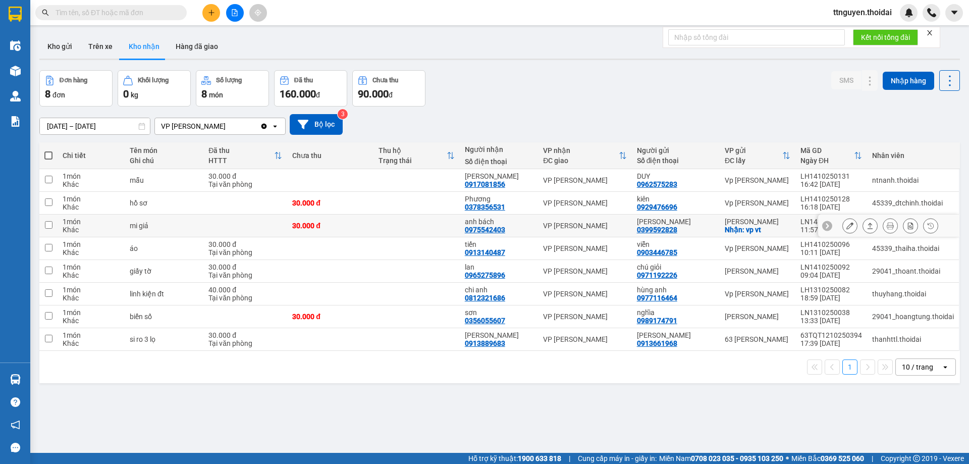
click at [846, 223] on icon at bounding box center [849, 225] width 7 height 7
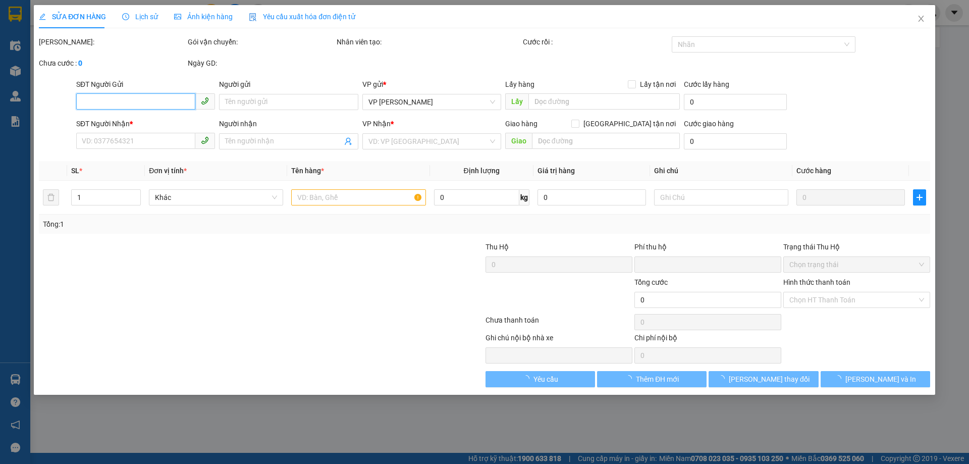
type input "0399592828"
type input "[PERSON_NAME]"
checkbox input "true"
type input "vp vt"
type input "0975542403"
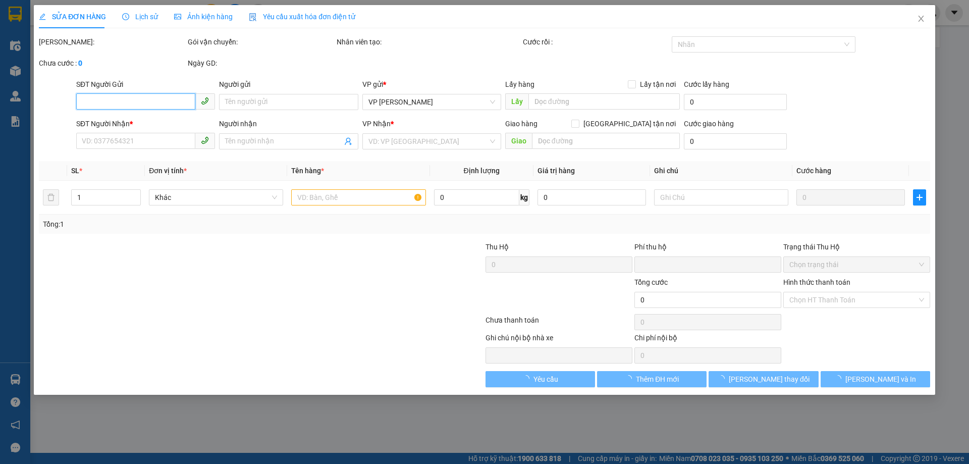
type input "anh bách"
type input "0"
type input "30.000"
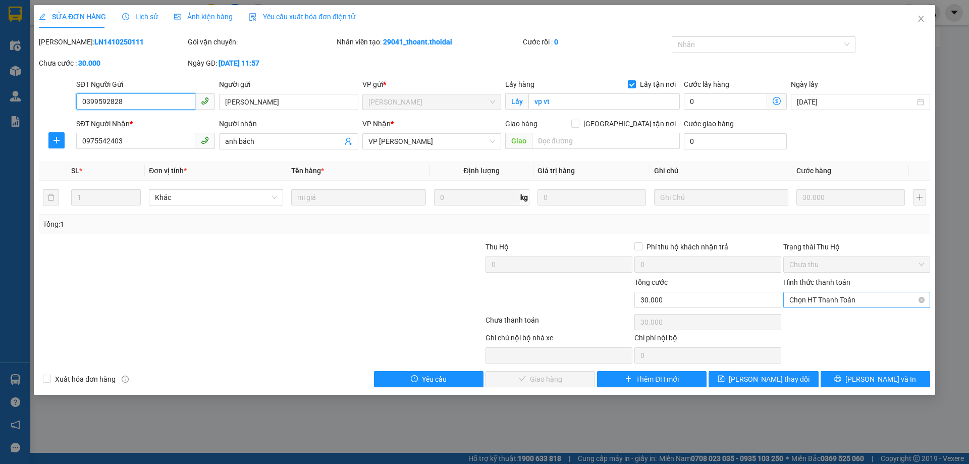
click at [816, 295] on span "Chọn HT Thanh Toán" at bounding box center [856, 299] width 135 height 15
drag, startPoint x: 810, startPoint y: 313, endPoint x: 783, endPoint y: 329, distance: 31.7
click at [810, 315] on div "Tại văn phòng" at bounding box center [856, 320] width 147 height 16
type input "0"
click at [548, 373] on span "[PERSON_NAME] và Giao hàng" at bounding box center [553, 378] width 97 height 11
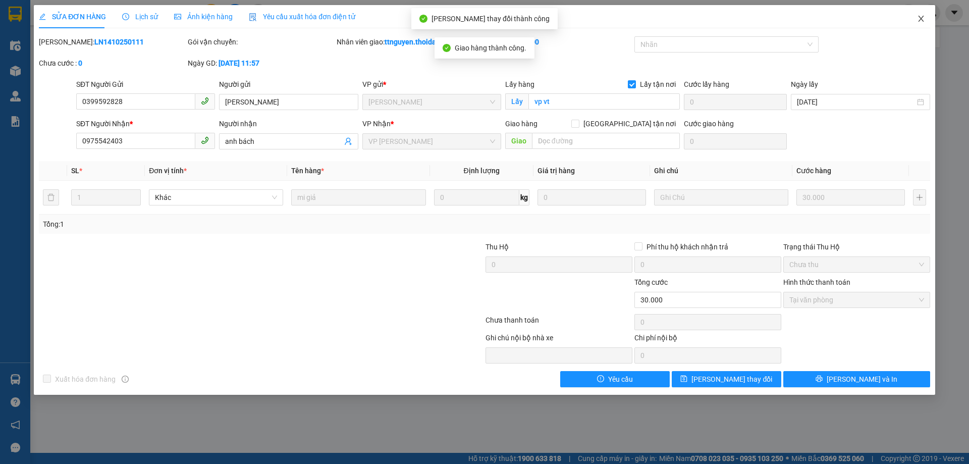
click at [924, 20] on icon "close" at bounding box center [921, 19] width 8 height 8
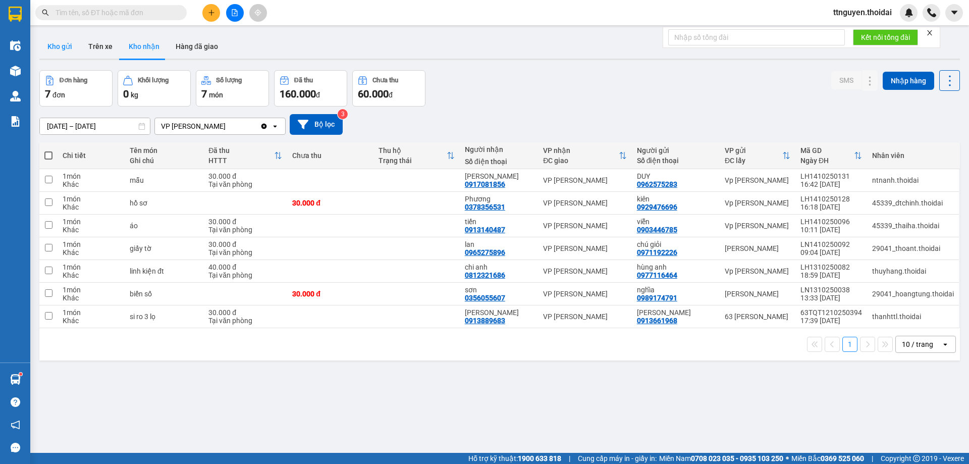
click at [61, 46] on button "Kho gửi" at bounding box center [59, 46] width 41 height 24
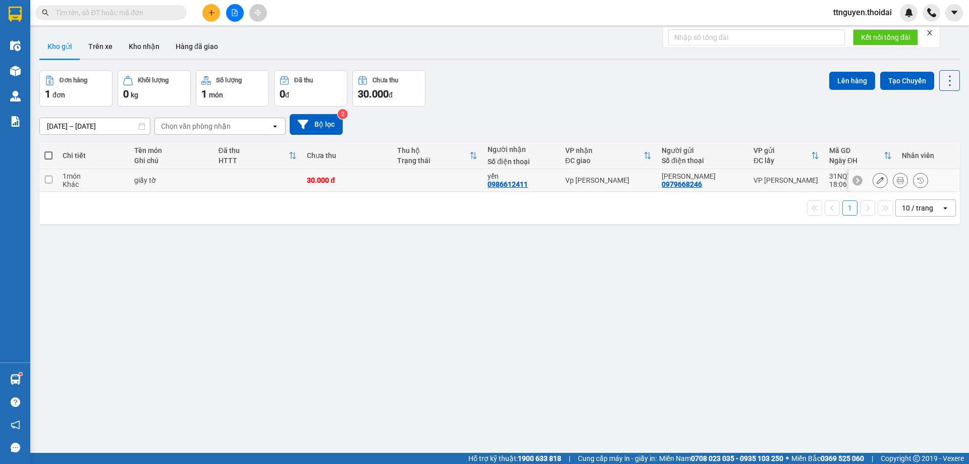
click at [47, 177] on input "checkbox" at bounding box center [49, 180] width 8 height 8
checkbox input "true"
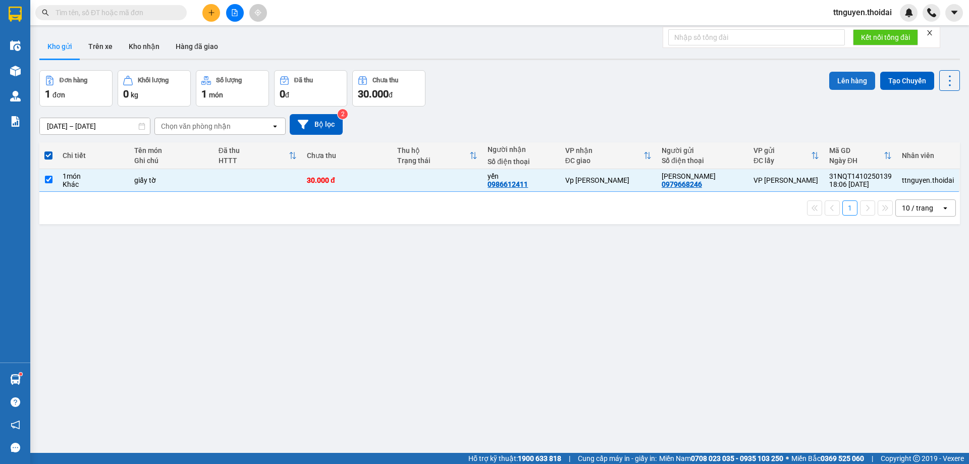
click at [851, 74] on button "Lên hàng" at bounding box center [852, 81] width 46 height 18
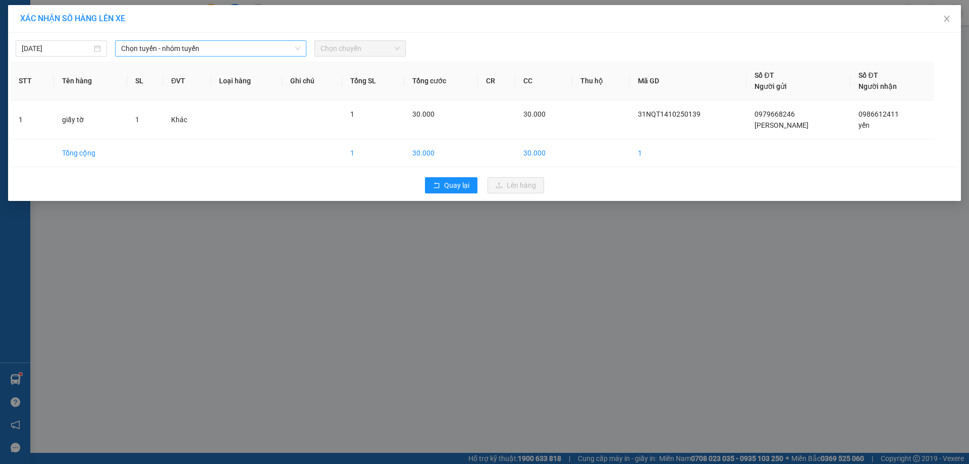
click at [239, 50] on span "Chọn tuyến - nhóm tuyến" at bounding box center [210, 48] width 179 height 15
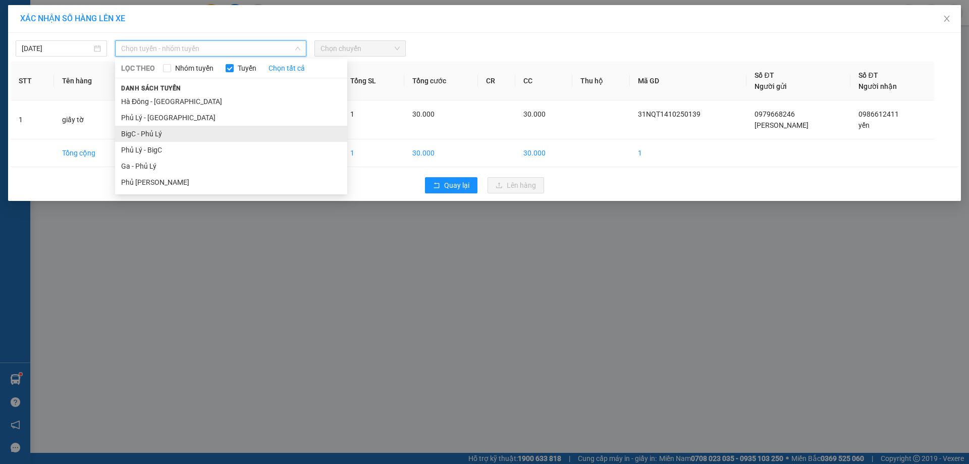
click at [180, 133] on li "BigC - Phủ Lý" at bounding box center [231, 134] width 232 height 16
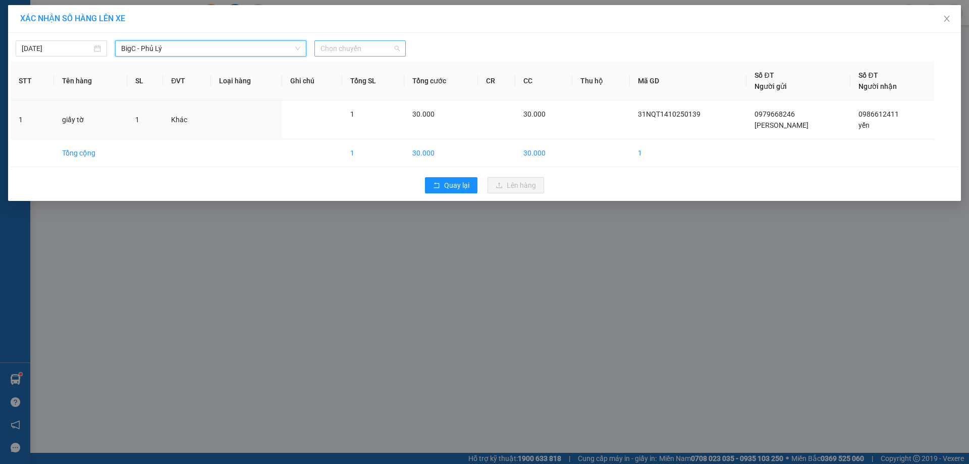
click at [385, 41] on span "Chọn chuyến" at bounding box center [359, 48] width 79 height 15
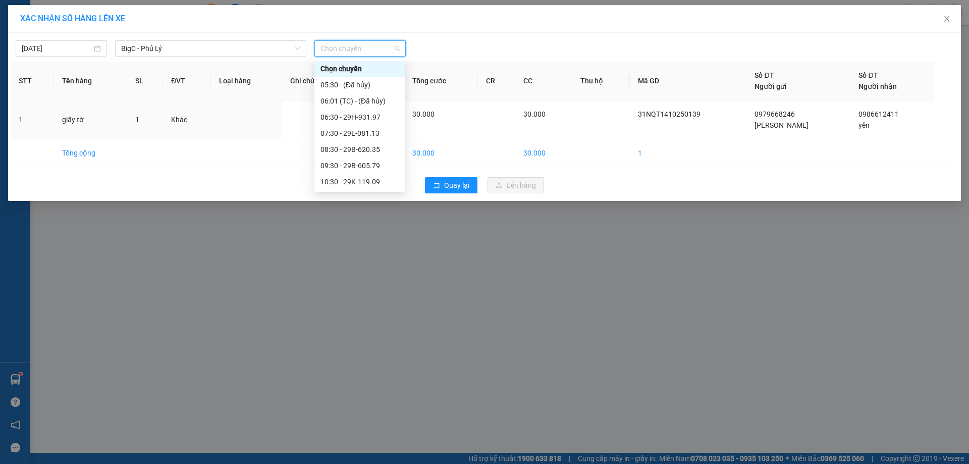
click at [380, 51] on span "Chọn chuyến" at bounding box center [359, 48] width 79 height 15
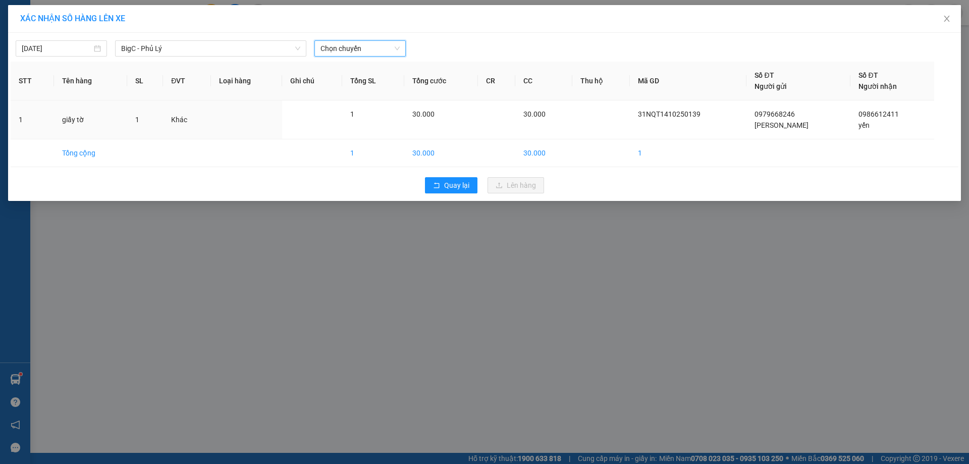
click at [379, 59] on div "[DATE] BigC - [GEOGRAPHIC_DATA] LỌC THEO Nhóm tuyến Tuyến Chọn tất cả Danh sách…" at bounding box center [484, 117] width 953 height 168
click at [379, 48] on span "Chọn chuyến" at bounding box center [359, 48] width 79 height 15
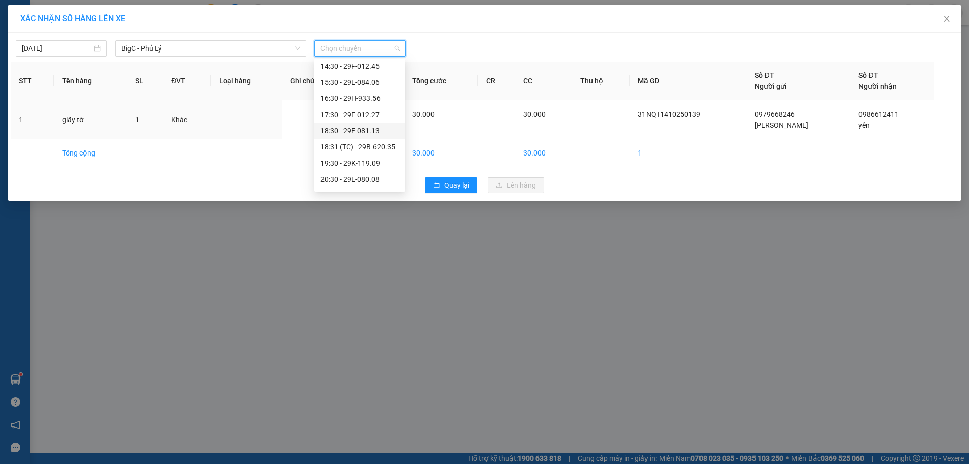
scroll to position [194, 0]
click at [376, 114] on div "18:30 - 29E-081.13" at bounding box center [359, 117] width 79 height 11
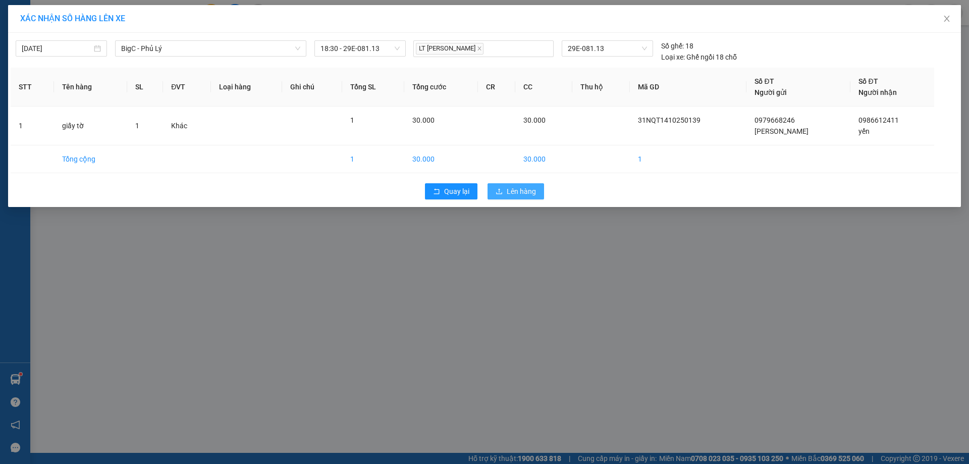
click at [511, 188] on span "Lên hàng" at bounding box center [521, 191] width 29 height 11
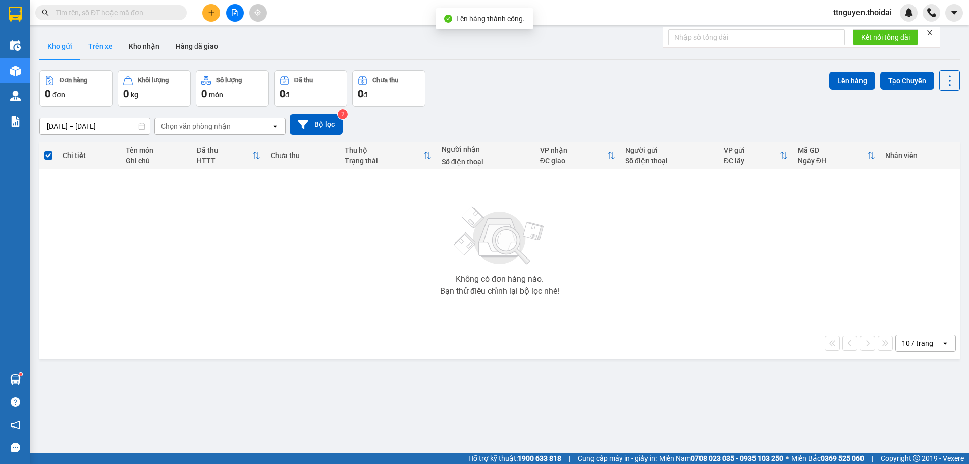
click at [114, 48] on button "Trên xe" at bounding box center [100, 46] width 40 height 24
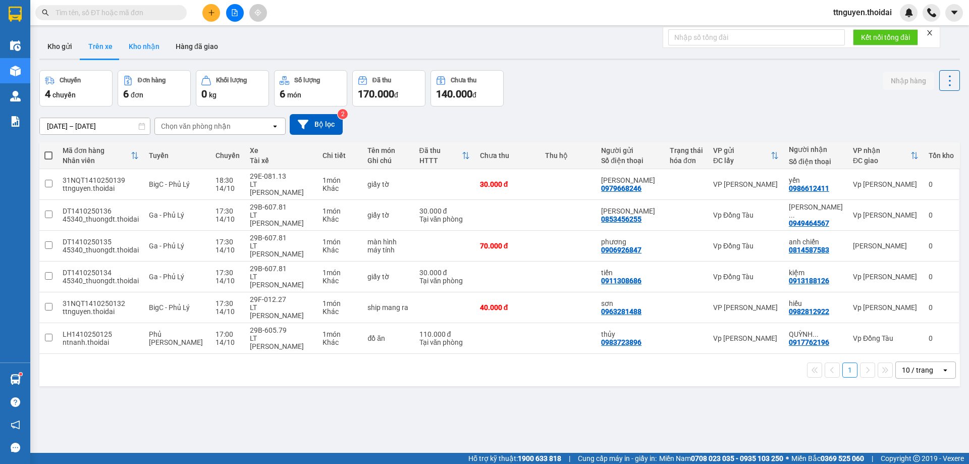
click at [151, 50] on button "Kho nhận" at bounding box center [144, 46] width 47 height 24
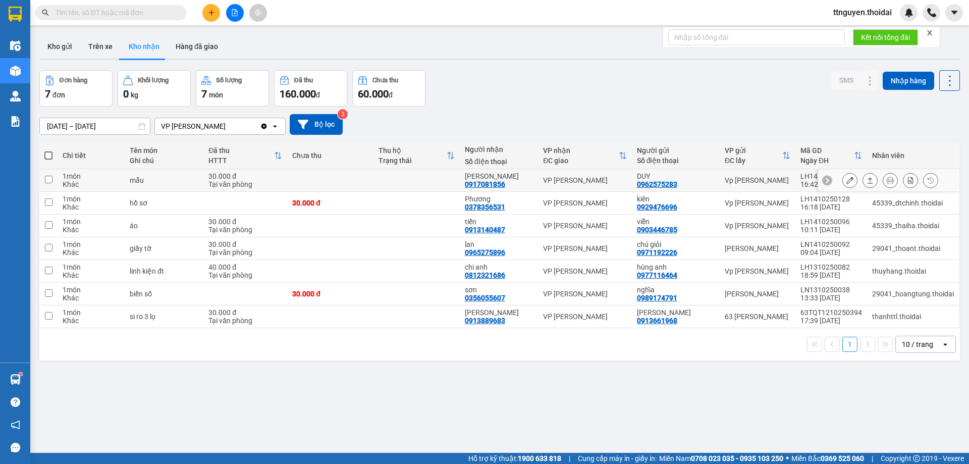
click at [846, 181] on icon at bounding box center [849, 180] width 7 height 7
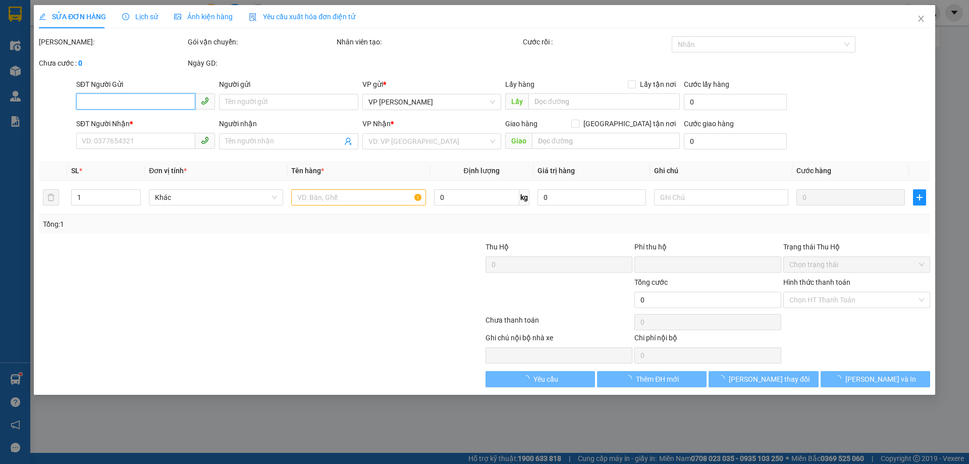
type input "0962575283"
type input "DUY"
type input "0917081856"
type input "[PERSON_NAME]"
type input "0"
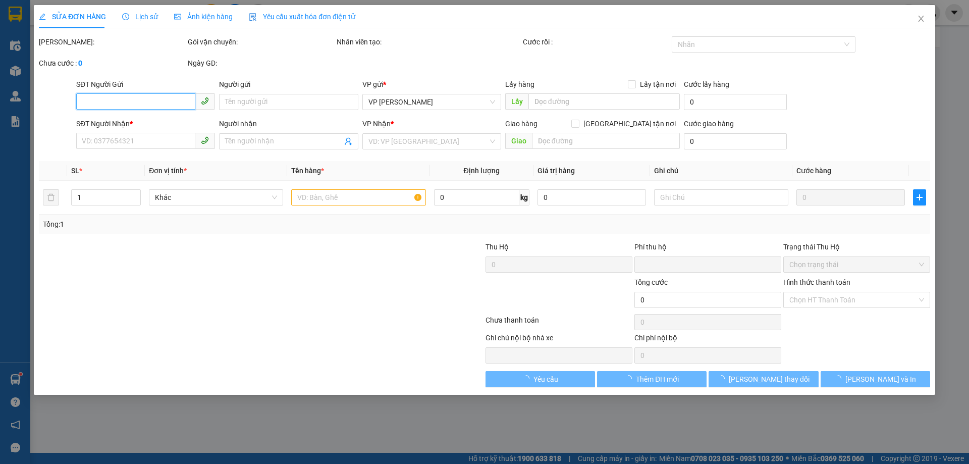
type input "30.000"
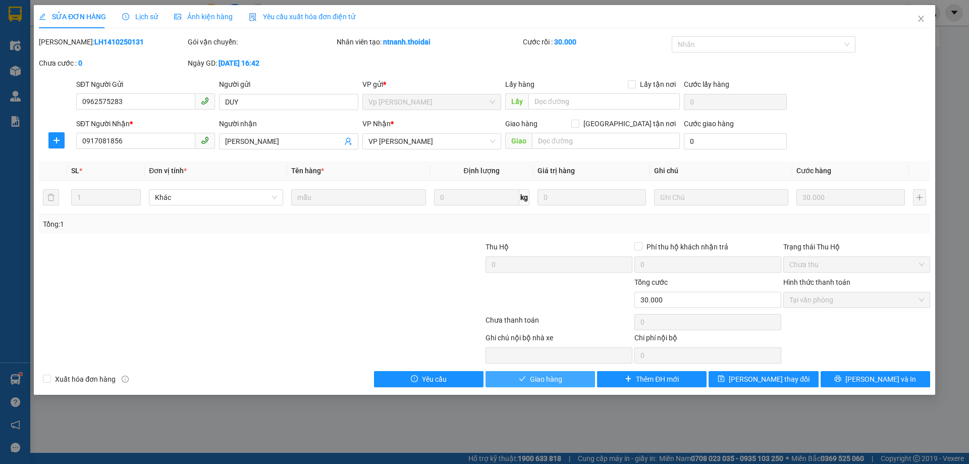
click at [538, 378] on span "Giao hàng" at bounding box center [546, 378] width 32 height 11
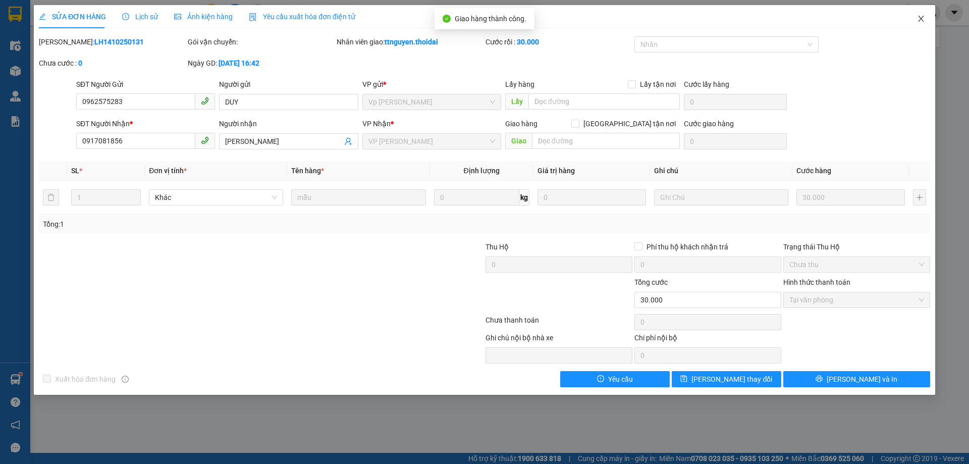
click at [921, 17] on icon "close" at bounding box center [921, 19] width 8 height 8
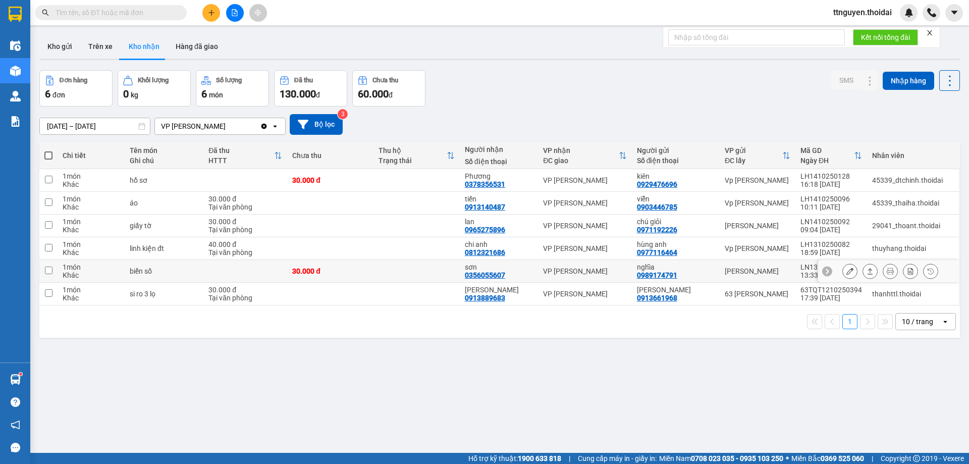
click at [499, 275] on div "0356055607" at bounding box center [485, 275] width 40 height 8
click at [478, 272] on div "0356055607" at bounding box center [485, 275] width 40 height 8
click at [457, 269] on td at bounding box center [416, 271] width 86 height 23
checkbox input "true"
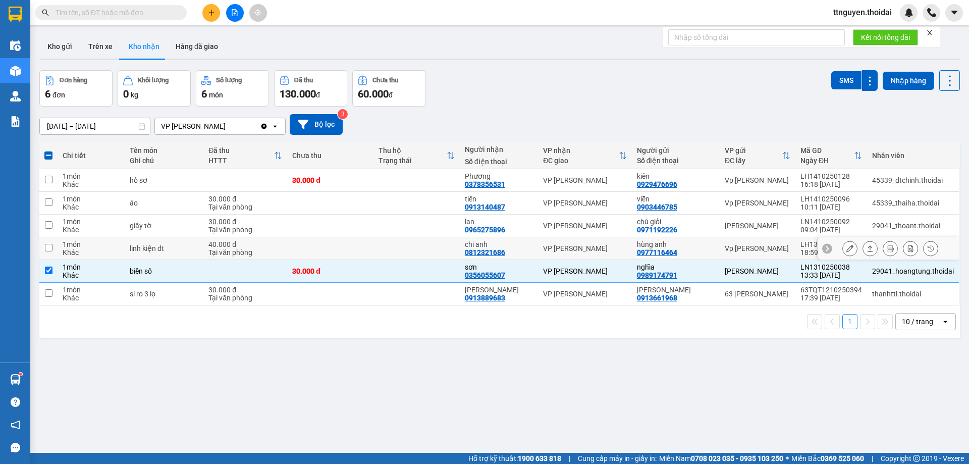
click at [472, 246] on div "chi anh" at bounding box center [499, 244] width 68 height 8
checkbox input "true"
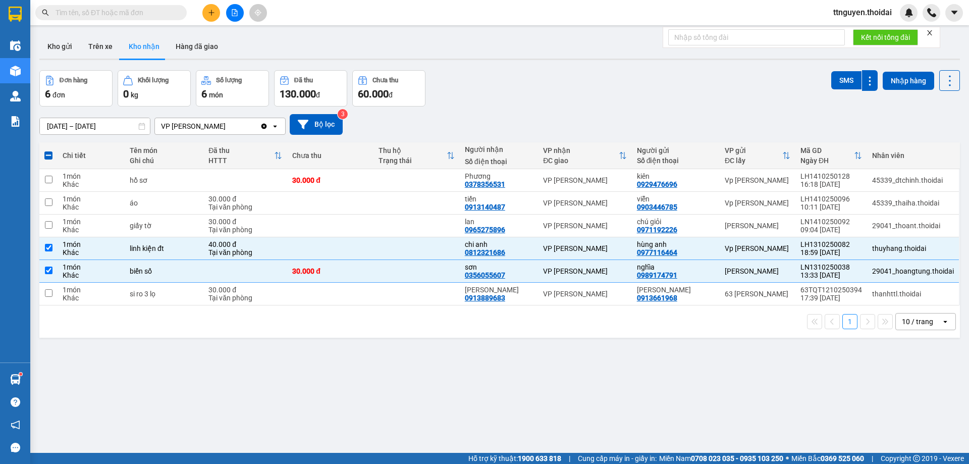
click at [80, 126] on input "[DATE] – [DATE]" at bounding box center [95, 126] width 110 height 16
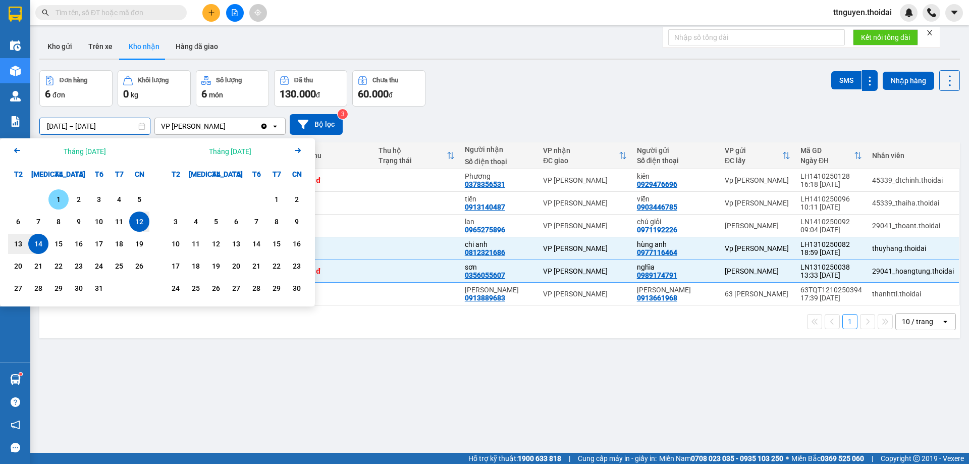
click at [65, 196] on div "1" at bounding box center [58, 199] width 14 height 12
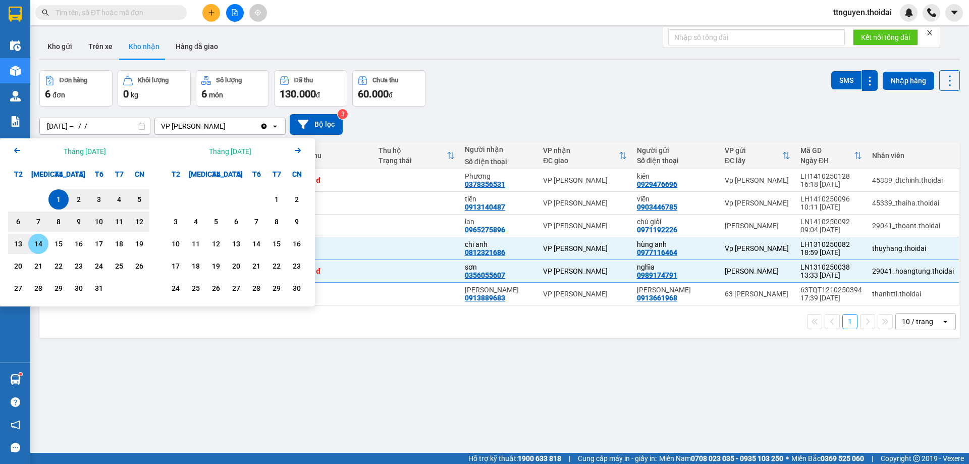
click at [38, 243] on div "14" at bounding box center [38, 244] width 14 height 12
type input "[DATE] – [DATE]"
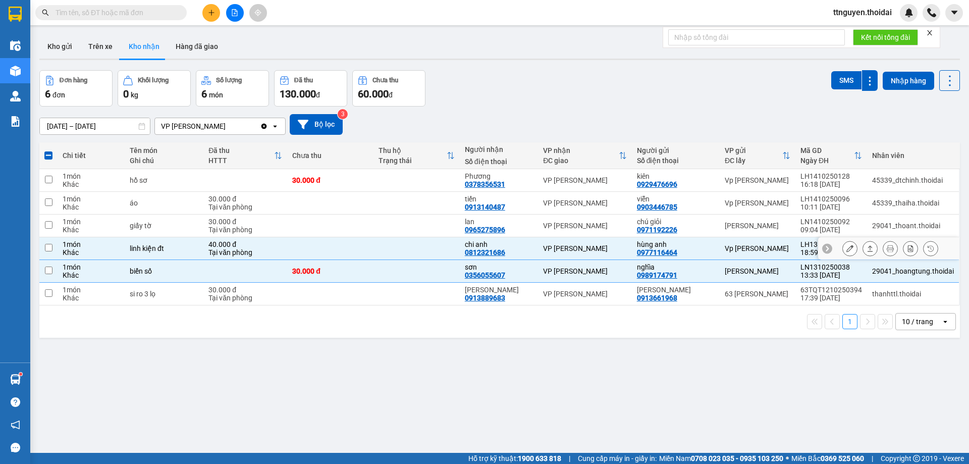
checkbox input "false"
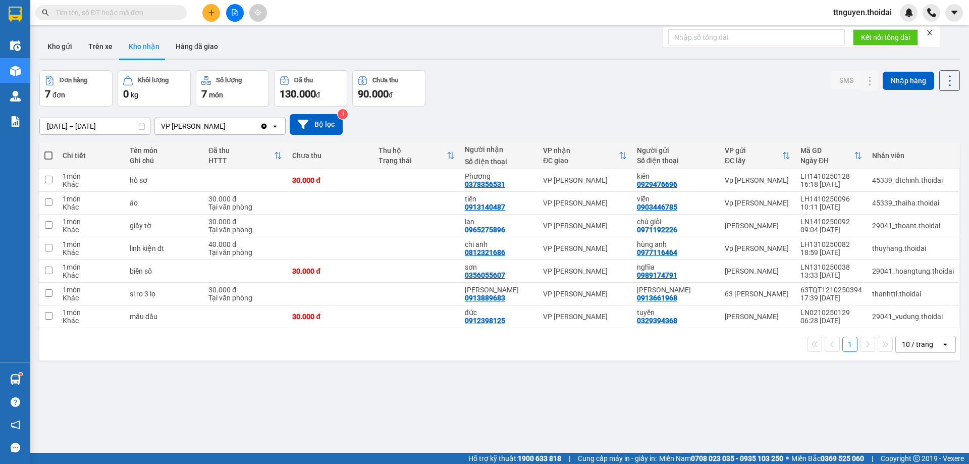
click at [852, 5] on div "ttnguyen.thoidai" at bounding box center [871, 13] width 92 height 18
click at [854, 13] on span "ttnguyen.thoidai" at bounding box center [862, 12] width 75 height 13
click at [843, 31] on span "Đăng xuất" at bounding box center [866, 31] width 55 height 11
